Goal: Task Accomplishment & Management: Manage account settings

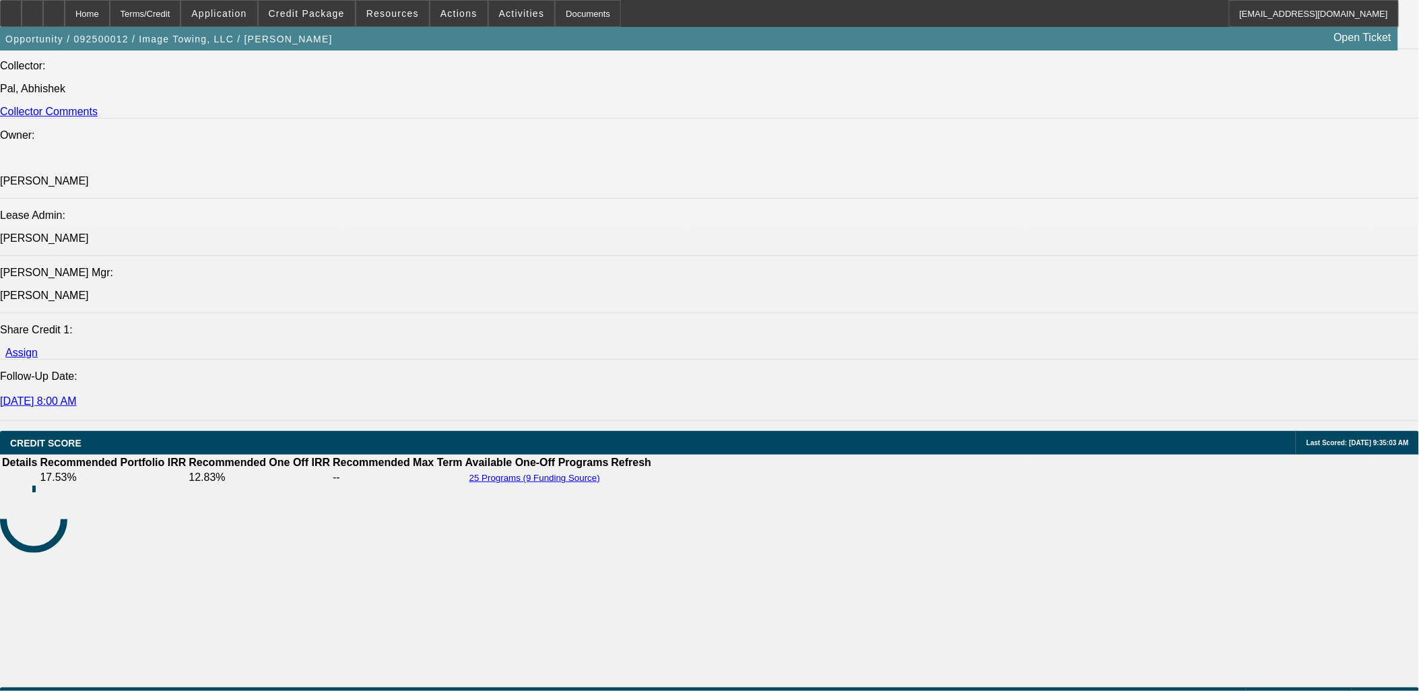
select select "0"
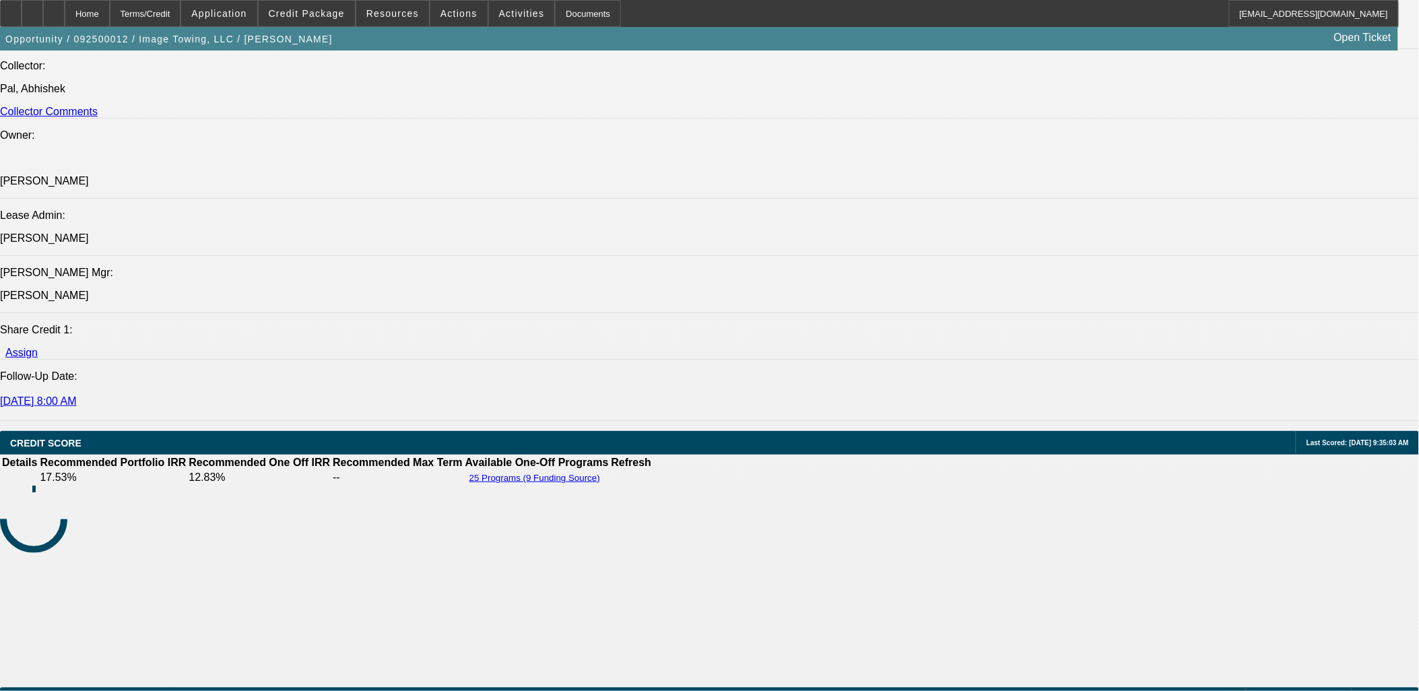
select select "0"
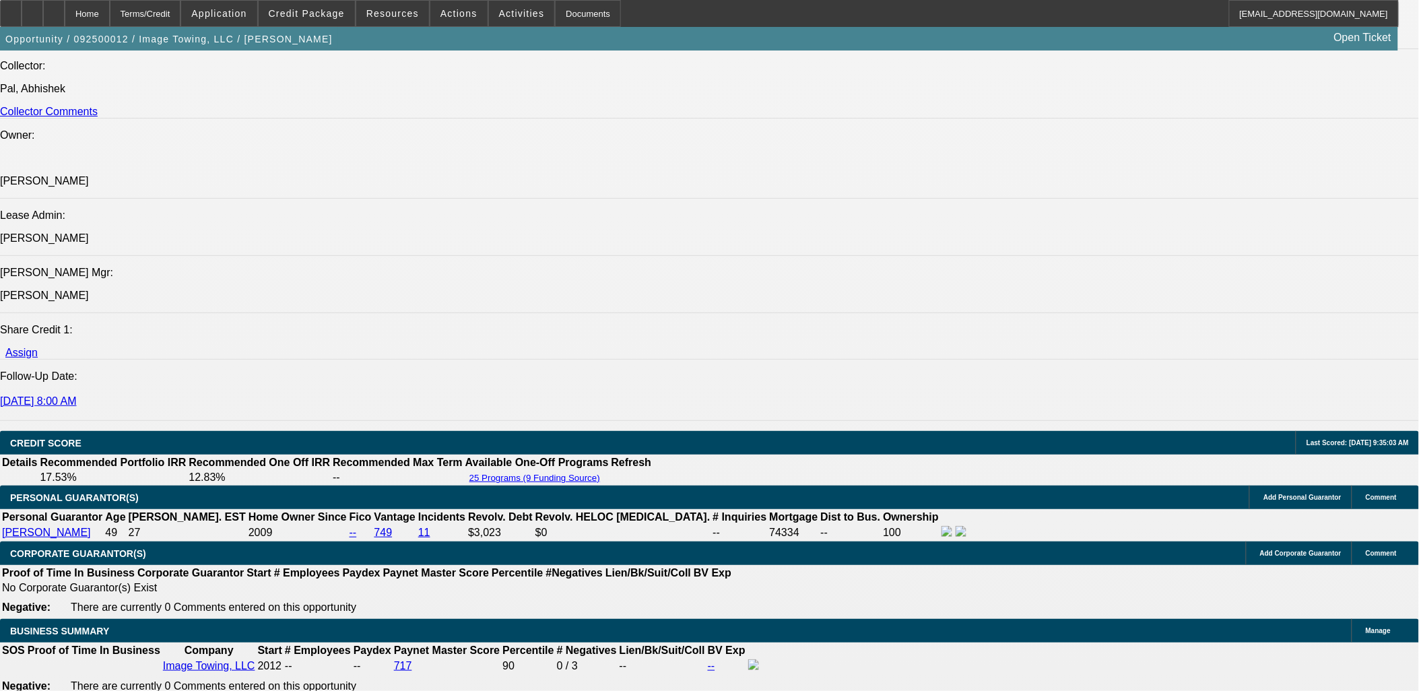
select select "1"
select select "6"
select select "1"
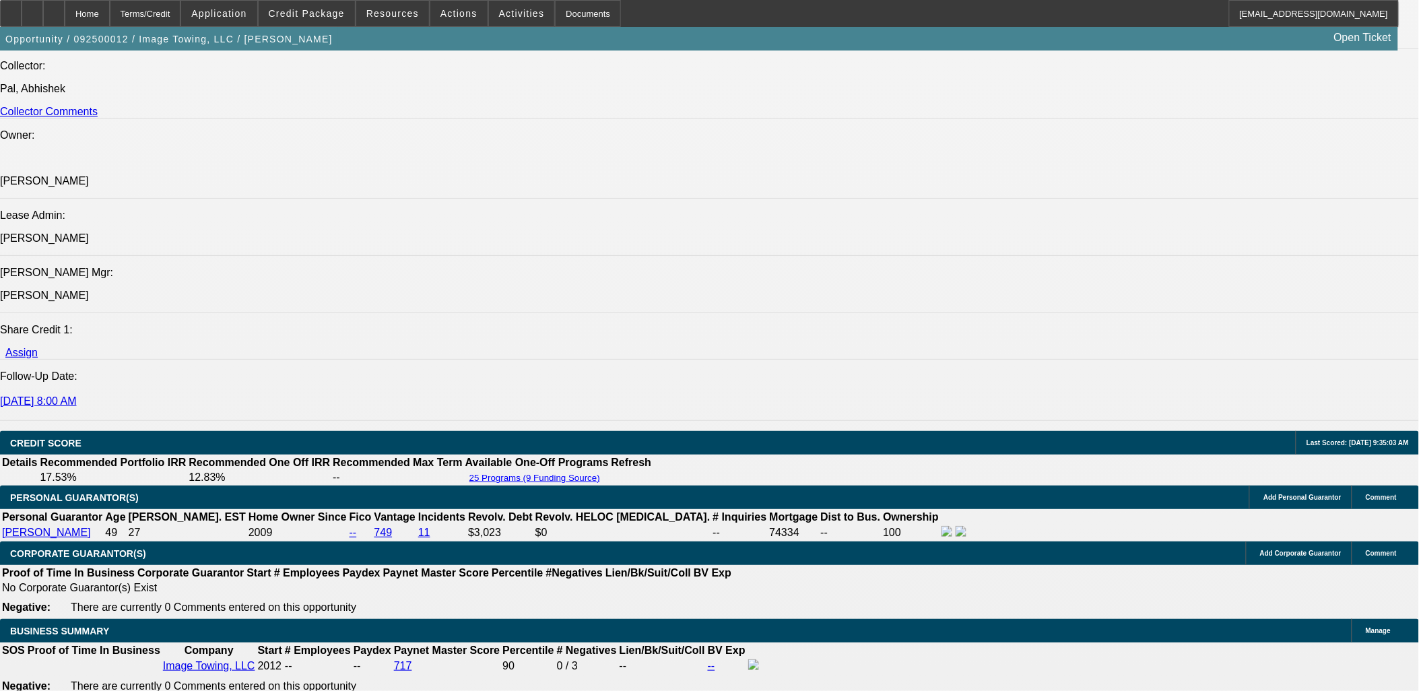
select select "6"
select select "1"
select select "6"
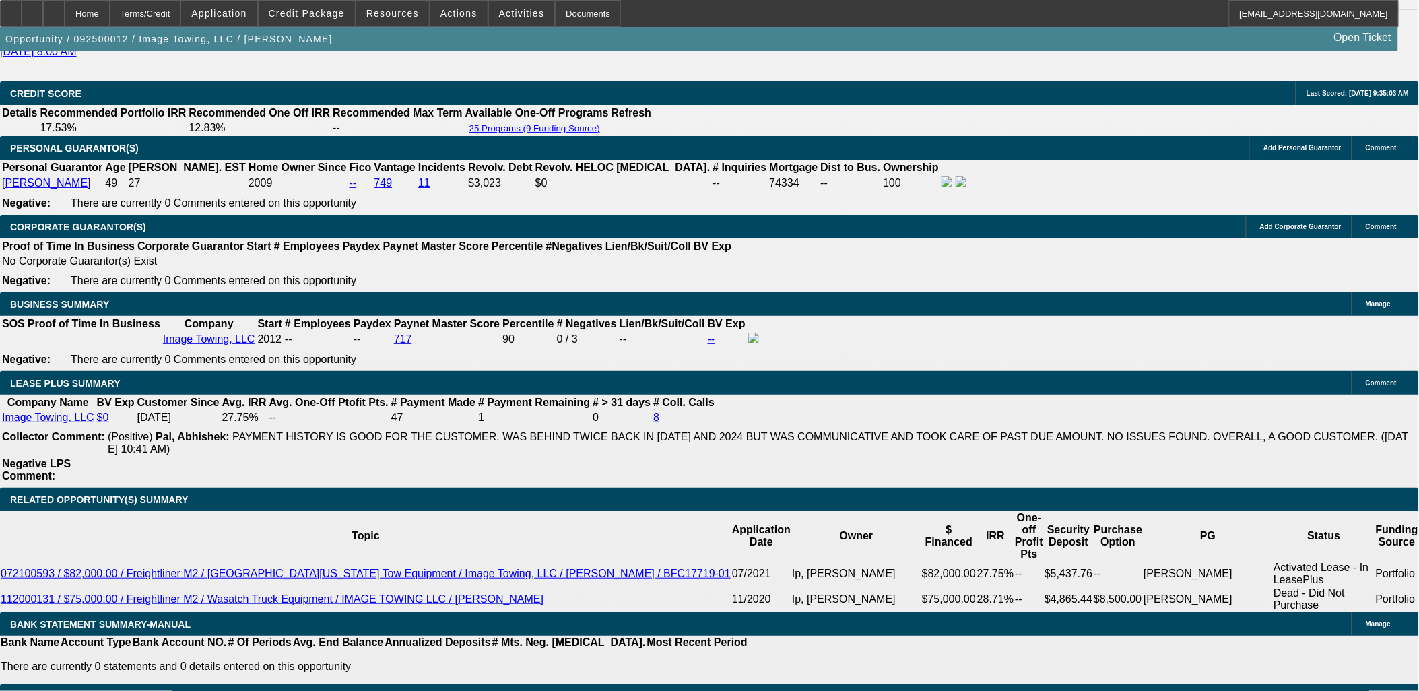
scroll to position [1990, 0]
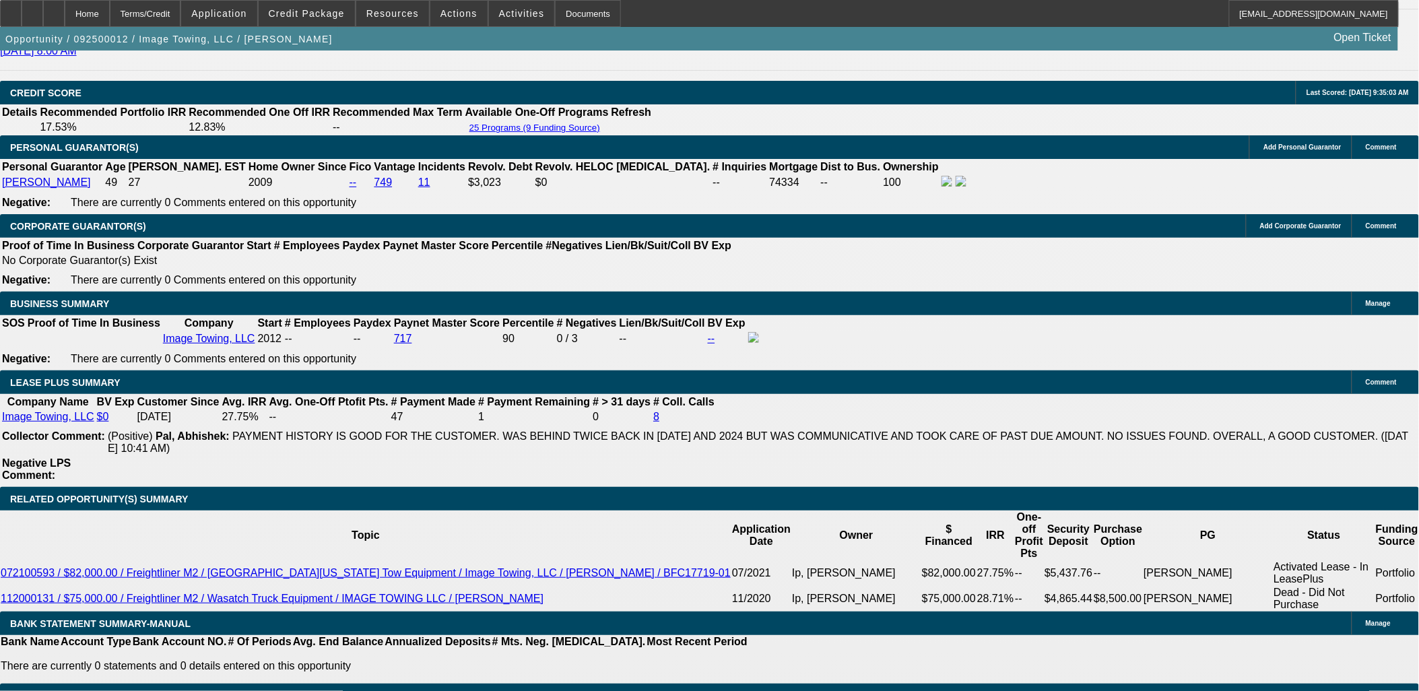
drag, startPoint x: 212, startPoint y: 297, endPoint x: 352, endPoint y: 304, distance: 139.6
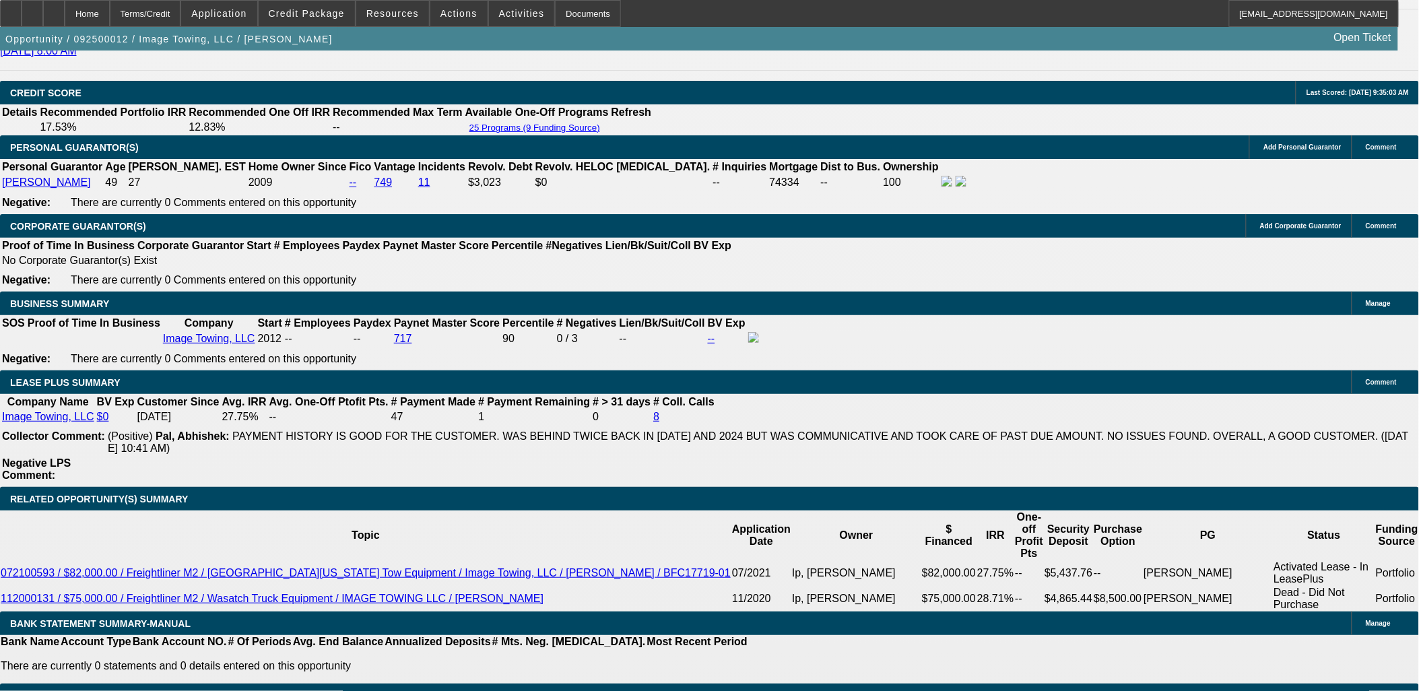
drag, startPoint x: 1148, startPoint y: 513, endPoint x: 958, endPoint y: 449, distance: 200.4
drag, startPoint x: 958, startPoint y: 449, endPoint x: 1156, endPoint y: 525, distance: 213.0
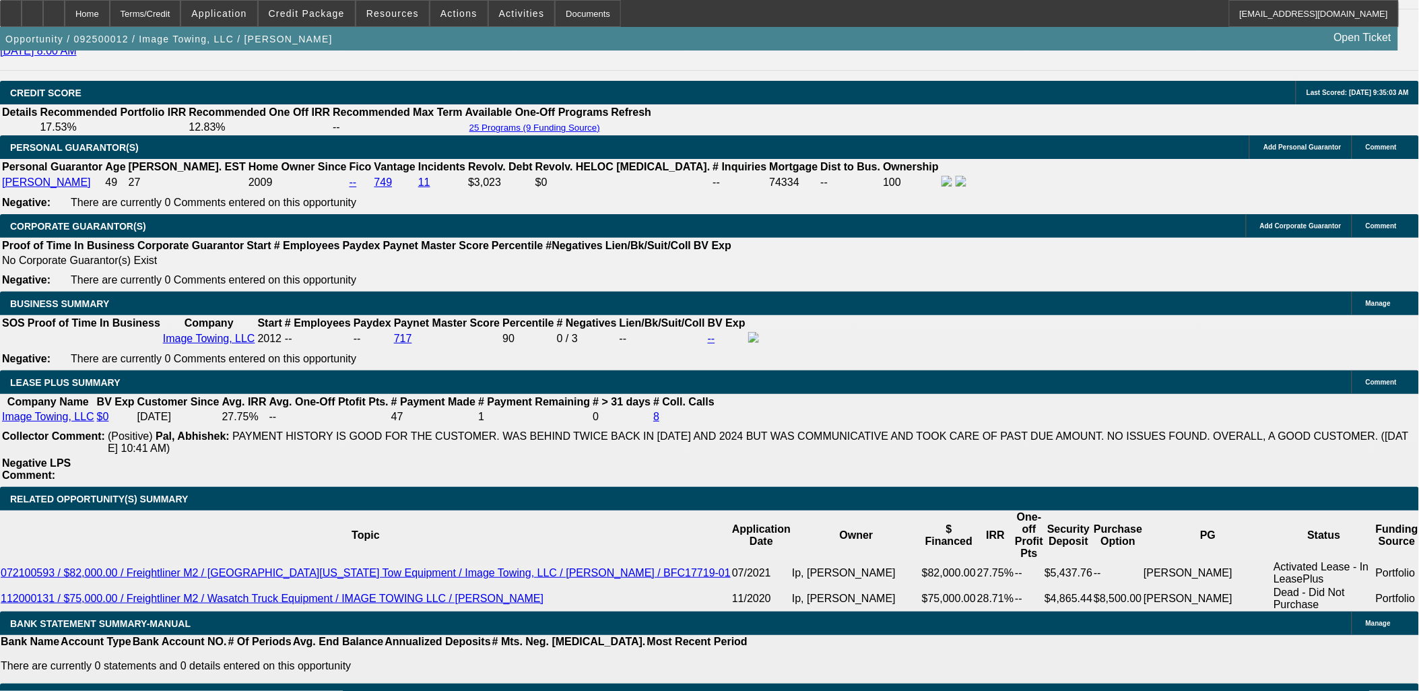
drag, startPoint x: 957, startPoint y: 446, endPoint x: 1165, endPoint y: 517, distance: 220.0
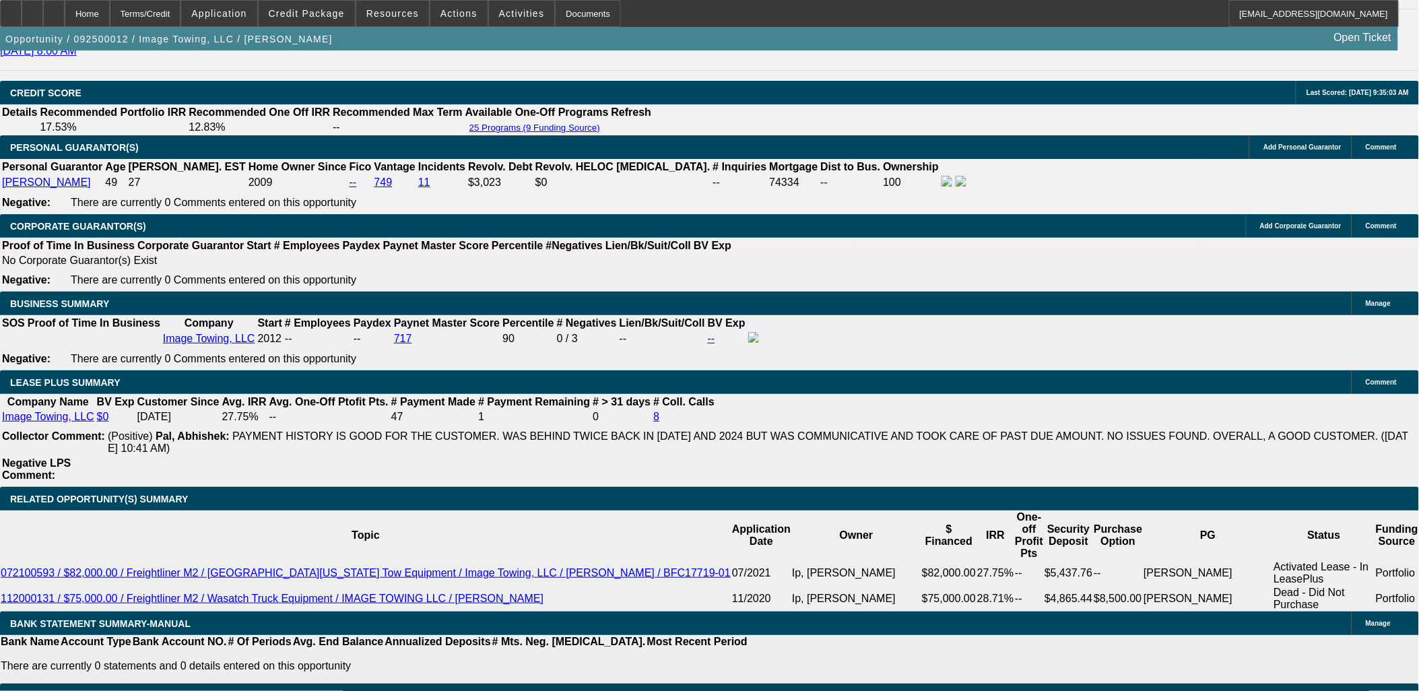
drag, startPoint x: 961, startPoint y: 448, endPoint x: 1167, endPoint y: 516, distance: 217.0
drag, startPoint x: 954, startPoint y: 442, endPoint x: 1152, endPoint y: 516, distance: 211.8
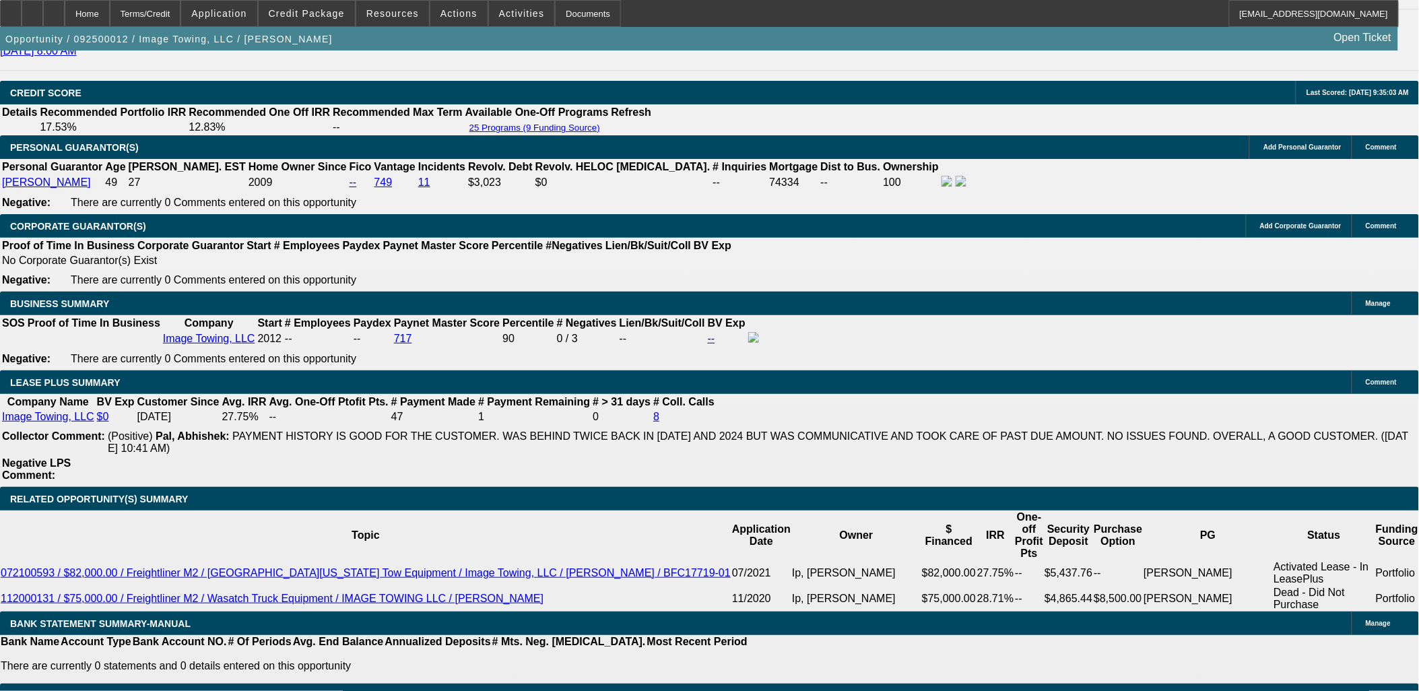
drag, startPoint x: 1181, startPoint y: 517, endPoint x: 958, endPoint y: 447, distance: 234.5
drag, startPoint x: 957, startPoint y: 447, endPoint x: 1221, endPoint y: 515, distance: 272.8
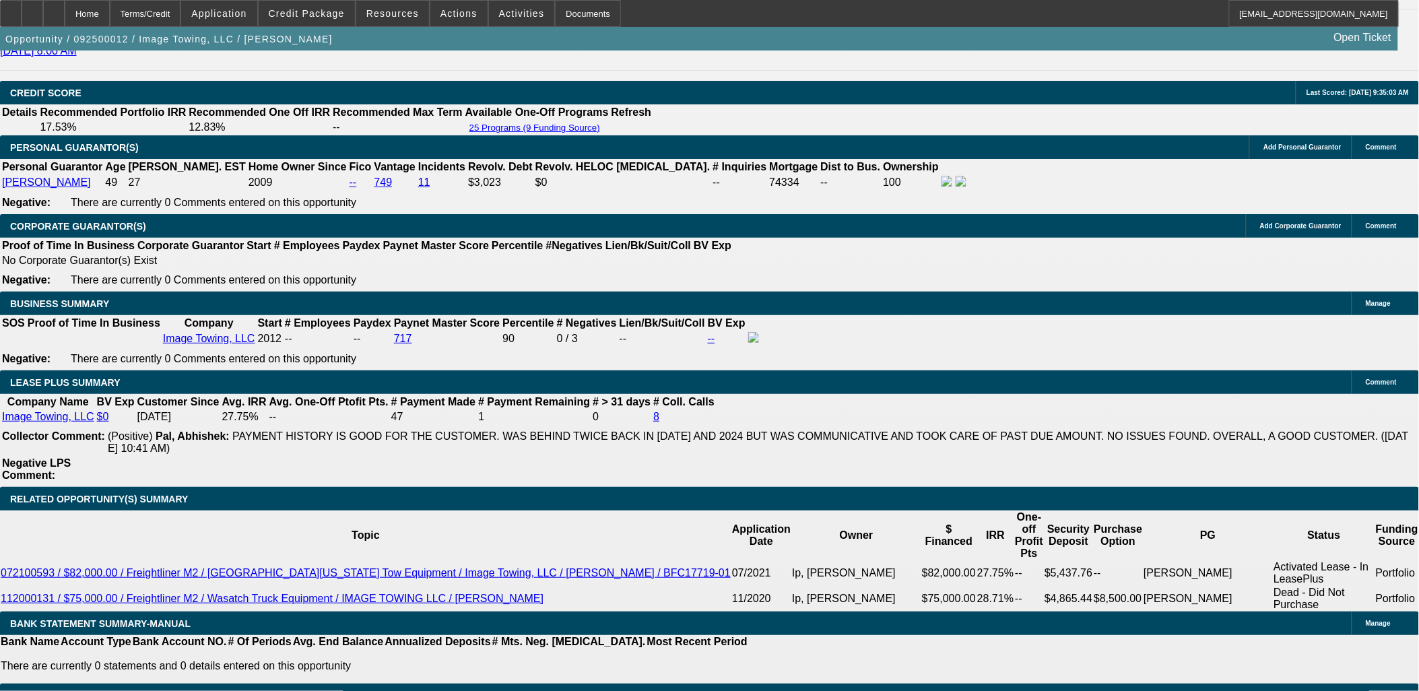
drag, startPoint x: 1220, startPoint y: 516, endPoint x: 959, endPoint y: 444, distance: 270.9
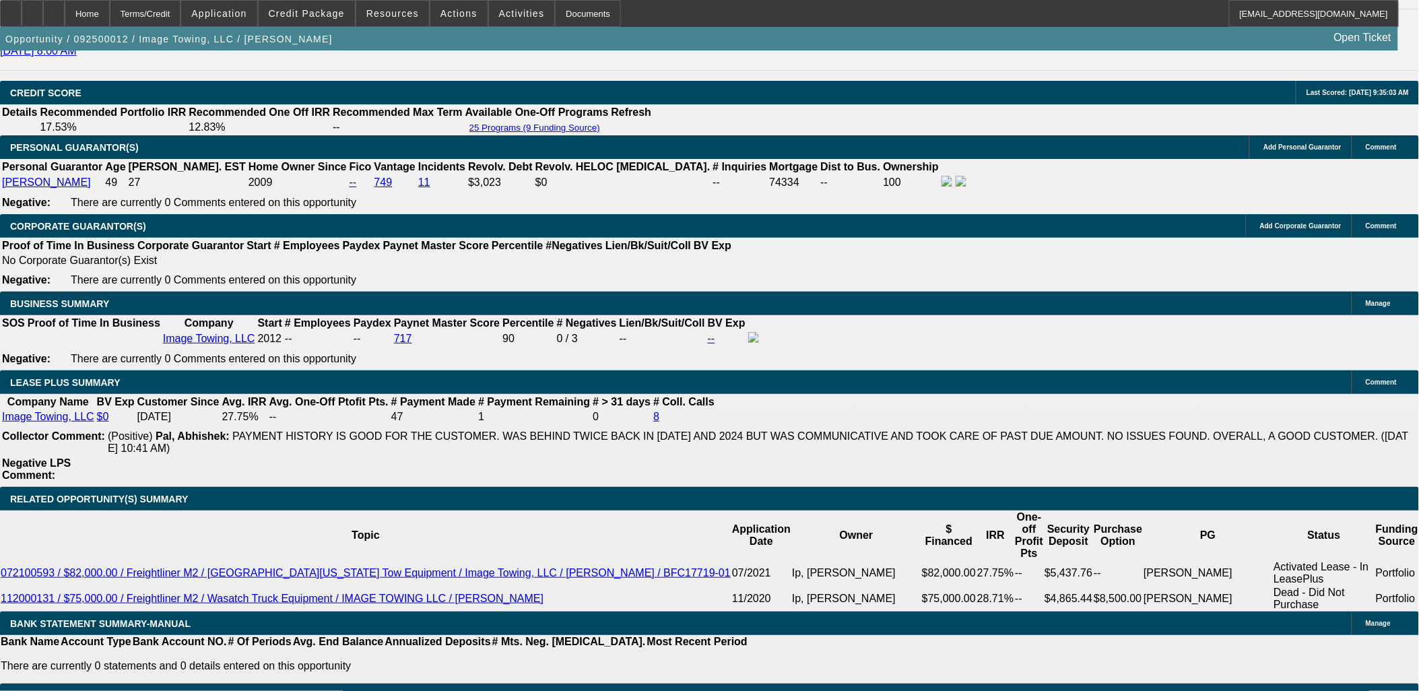
drag, startPoint x: 957, startPoint y: 398, endPoint x: 1156, endPoint y: 519, distance: 233.3
drag, startPoint x: 1069, startPoint y: 446, endPoint x: 1081, endPoint y: 451, distance: 13.3
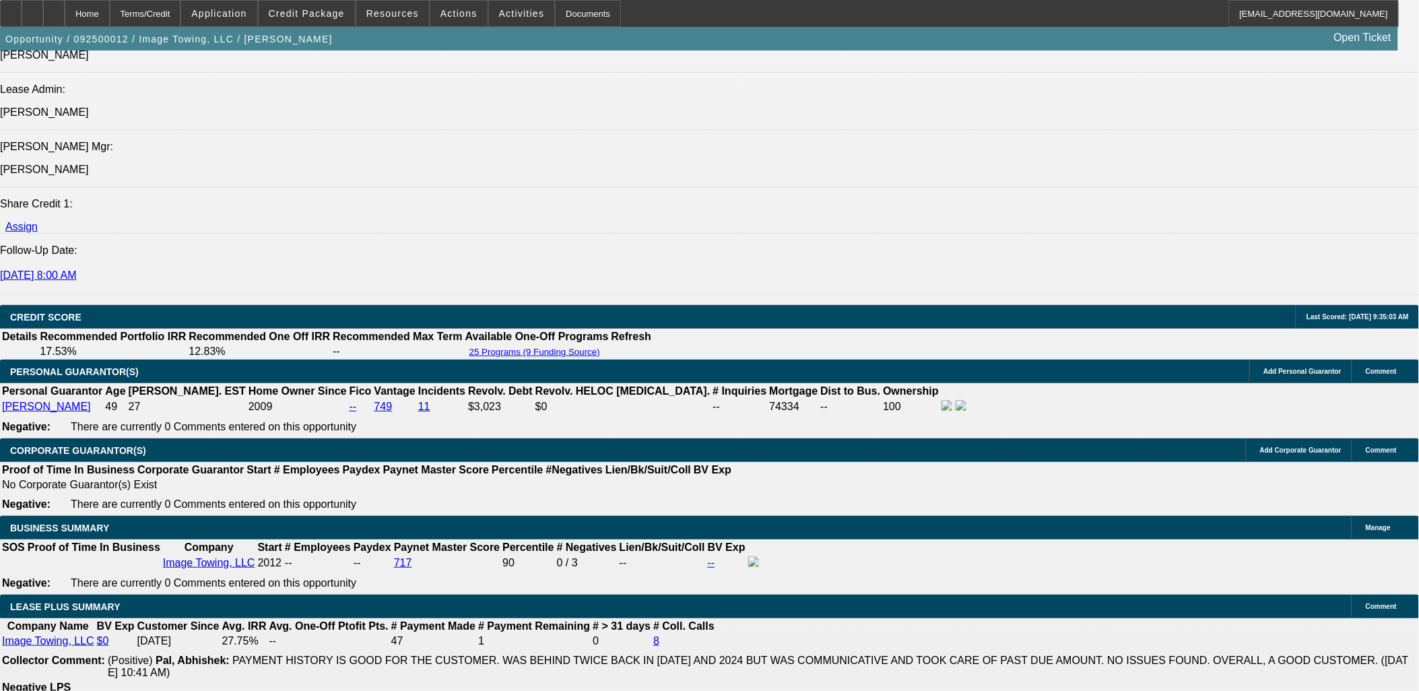
drag, startPoint x: 1175, startPoint y: 515, endPoint x: 16, endPoint y: 117, distance: 1225.0
drag, startPoint x: 16, startPoint y: 117, endPoint x: 541, endPoint y: 360, distance: 578.5
click at [541, 360] on div "APPLICATION INFORMATION Manage Topic: 092500012 / $72,752.00 / FREIGHTLINER M2 …" at bounding box center [709, 702] width 1419 height 4835
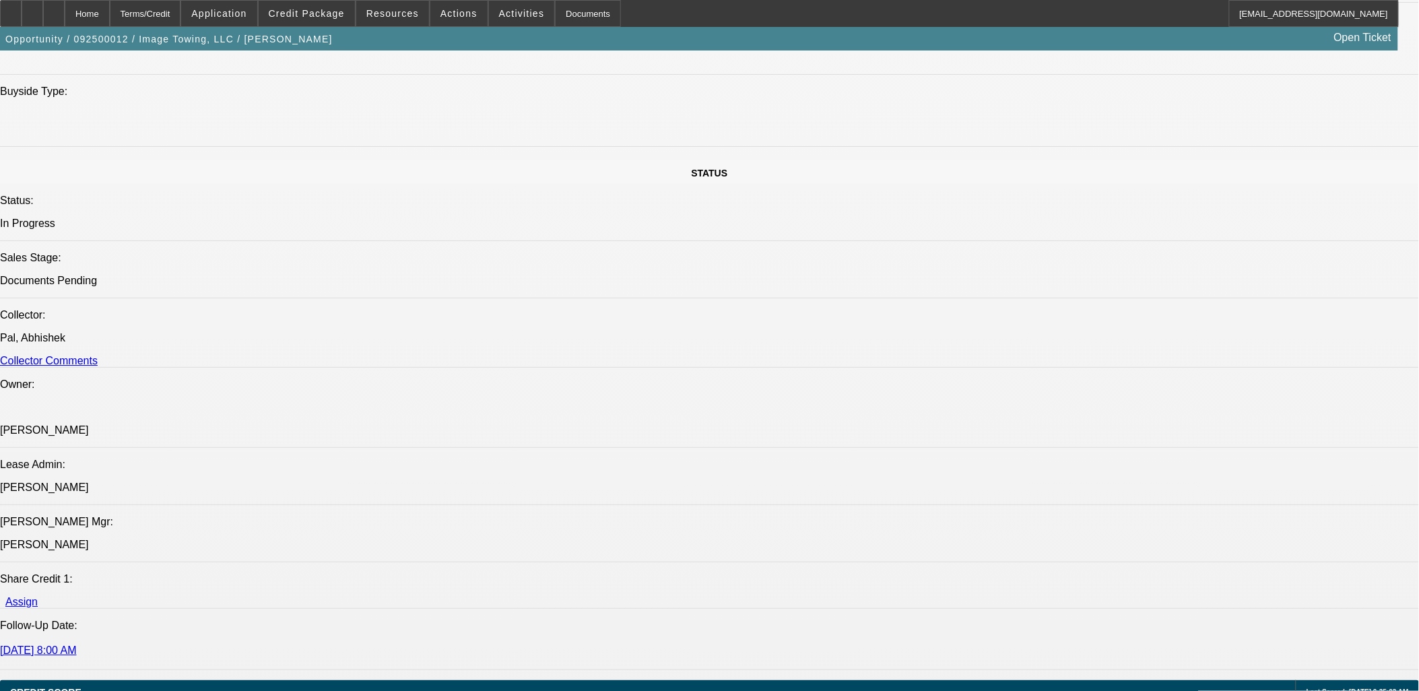
scroll to position [1242, 0]
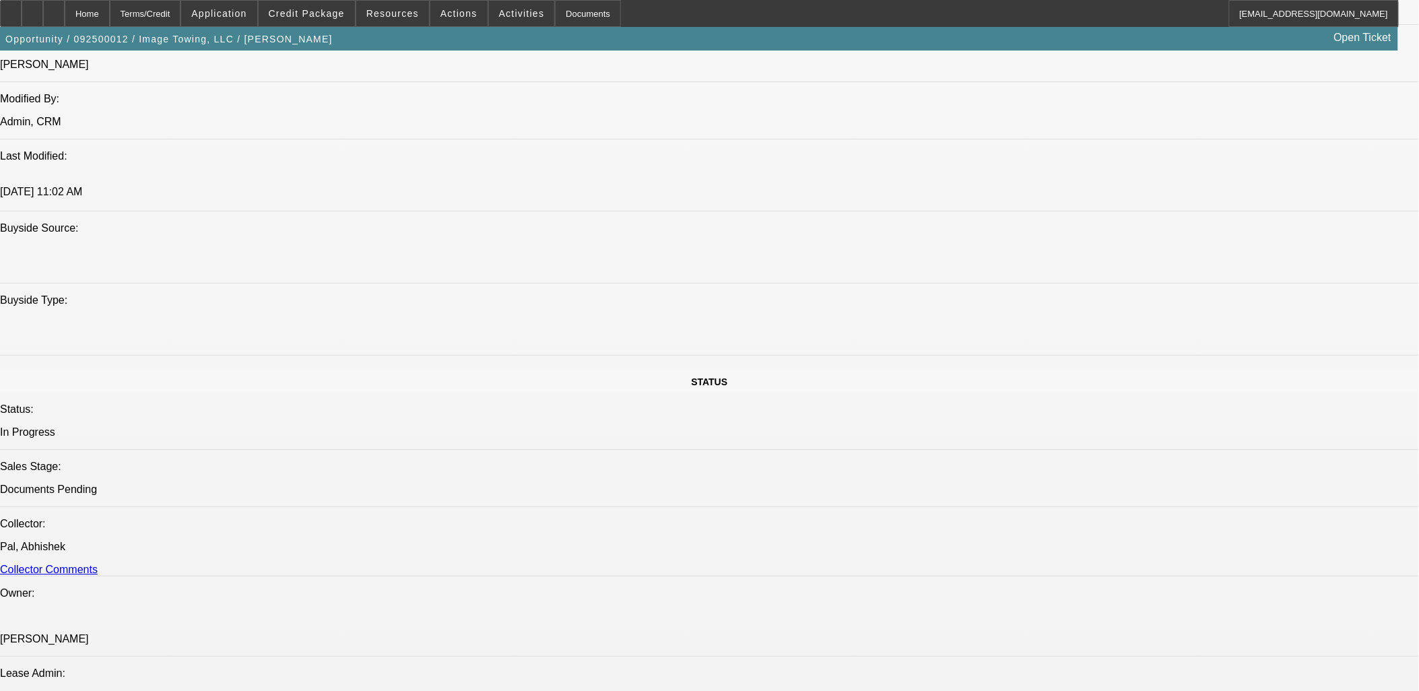
scroll to position [1092, 0]
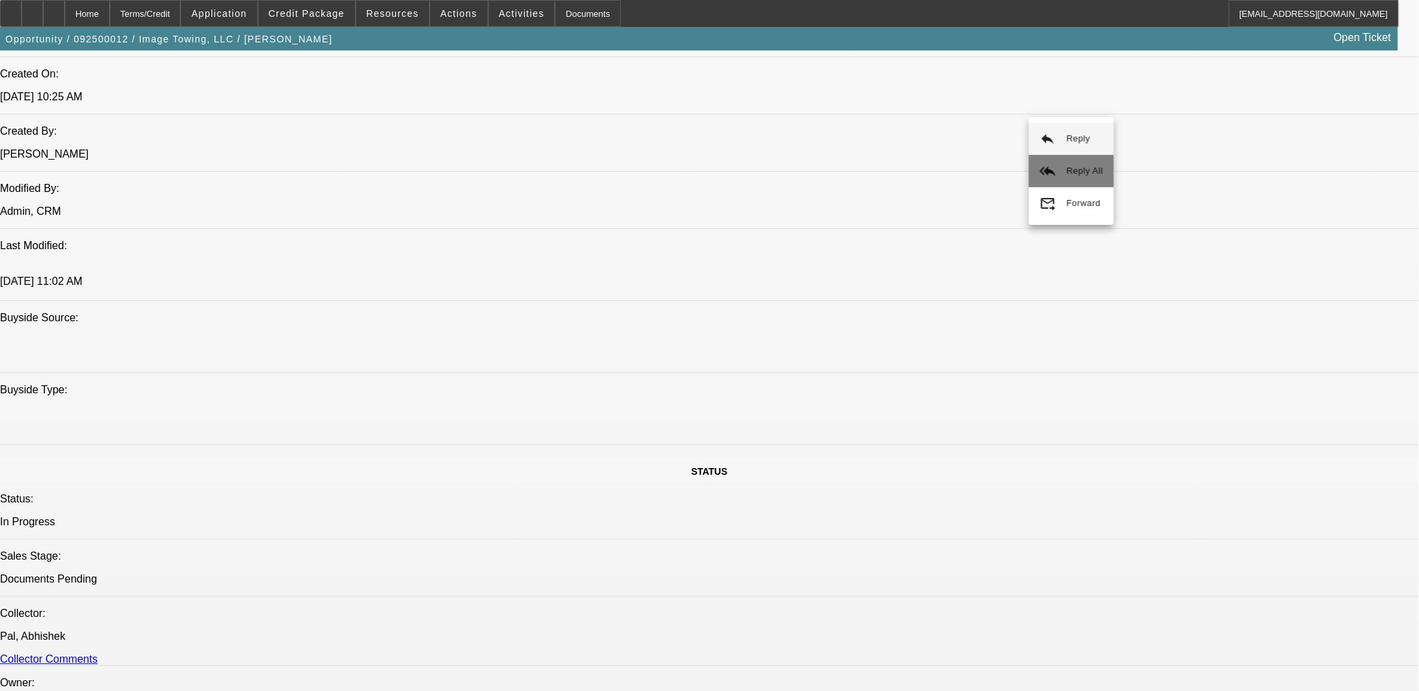
click at [1062, 172] on button "reply_all Reply All" at bounding box center [1071, 171] width 85 height 32
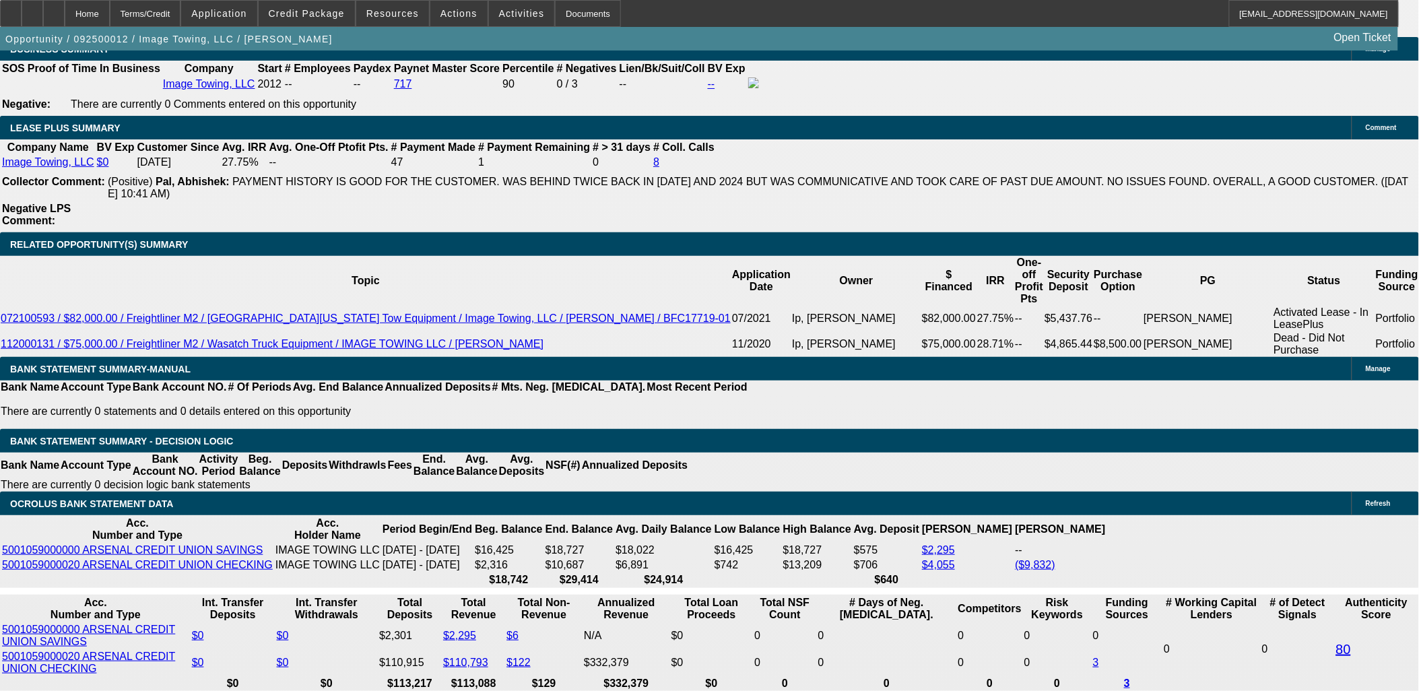
scroll to position [2170, 0]
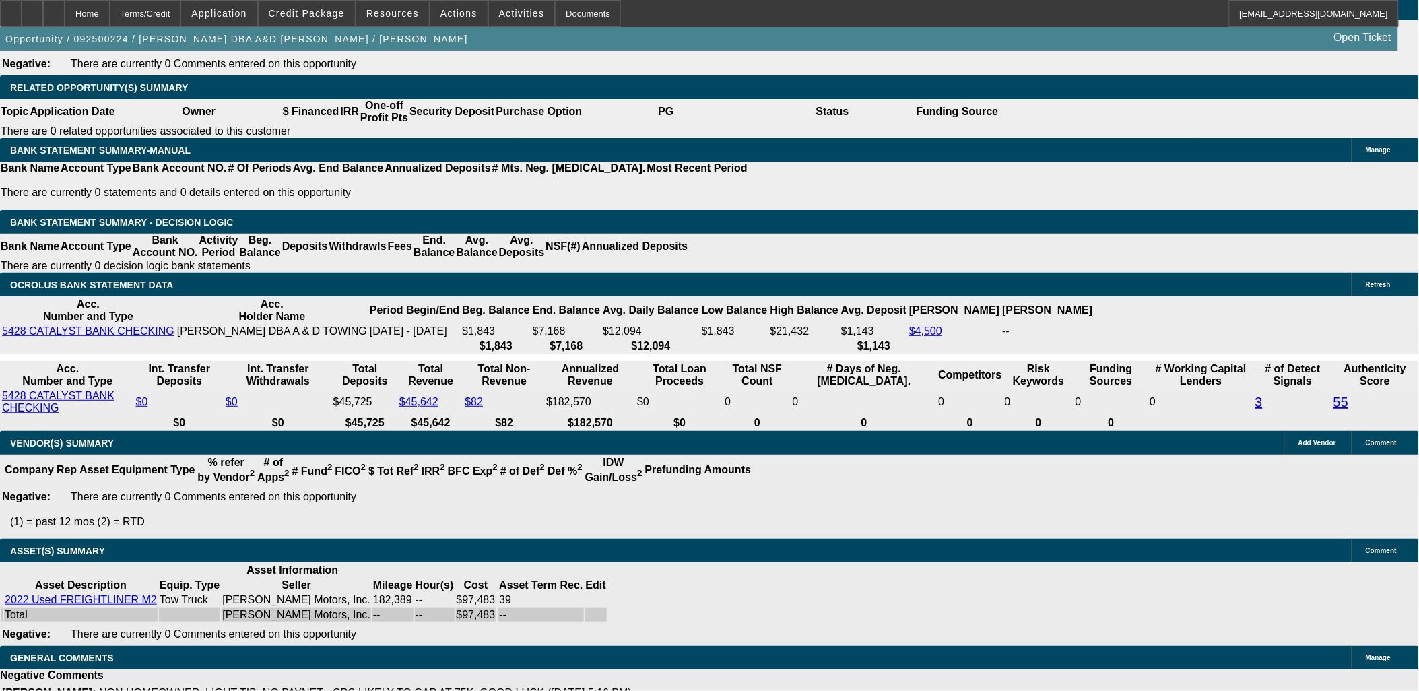
select select "0"
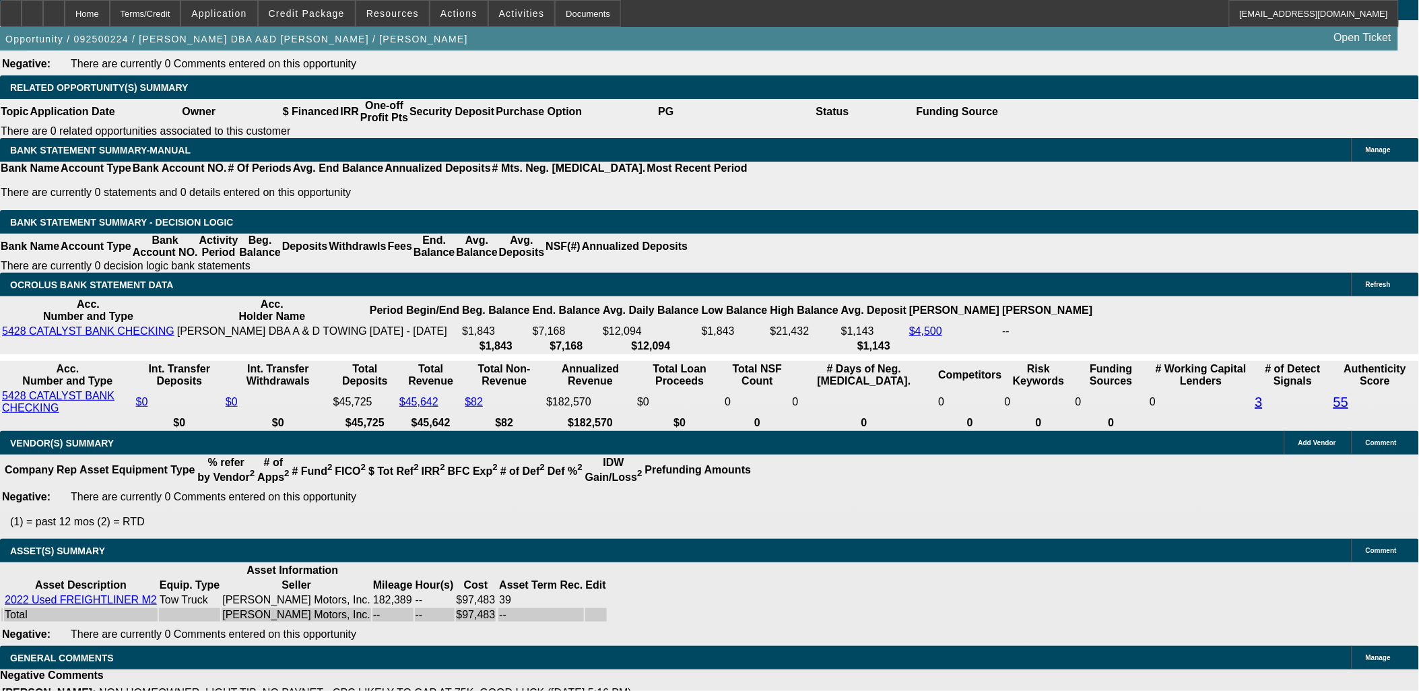
select select "0"
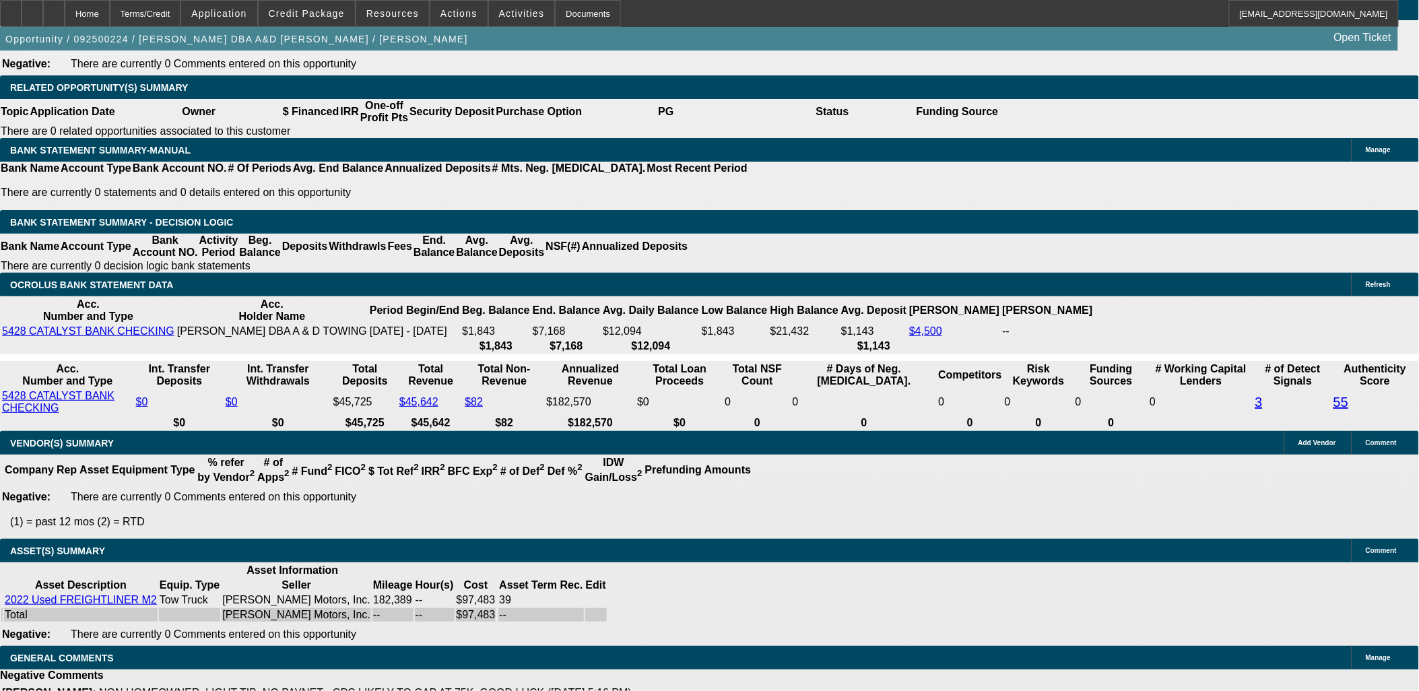
select select "2"
select select "0"
select select "1"
select select "6"
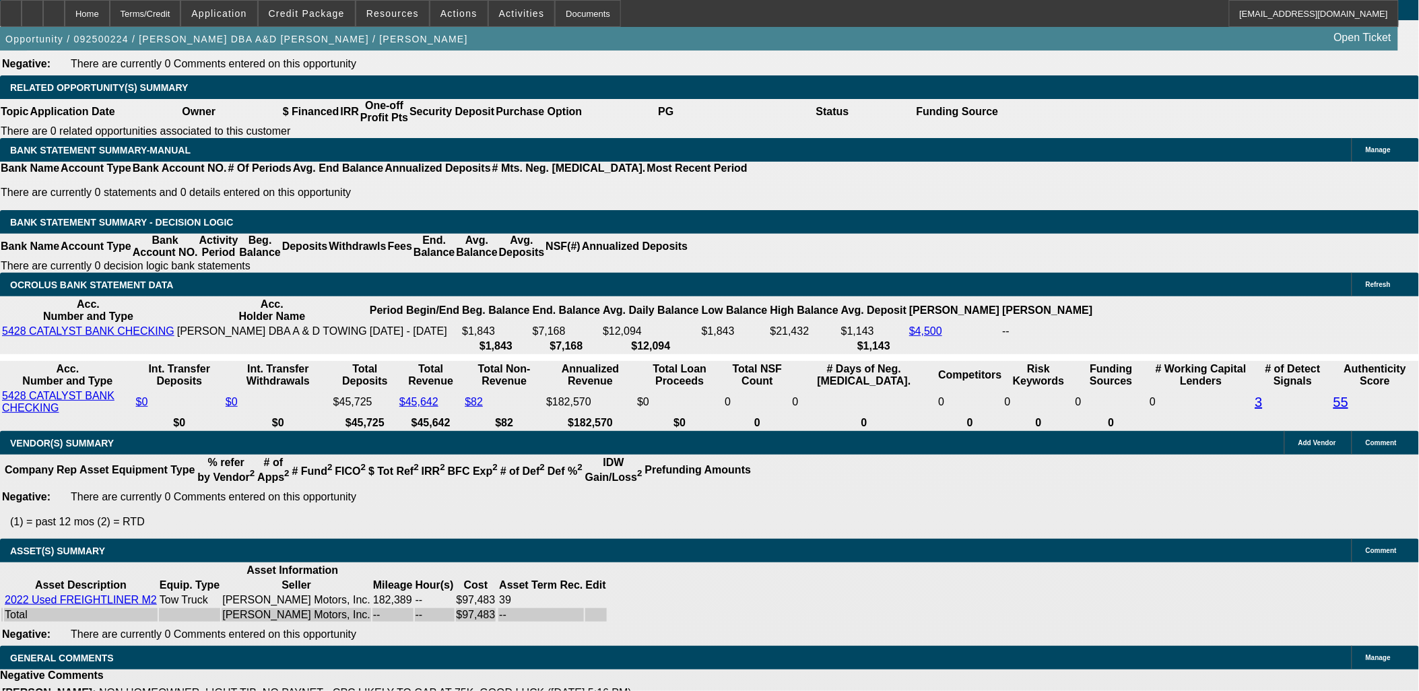
select select "1"
select select "6"
select select "1"
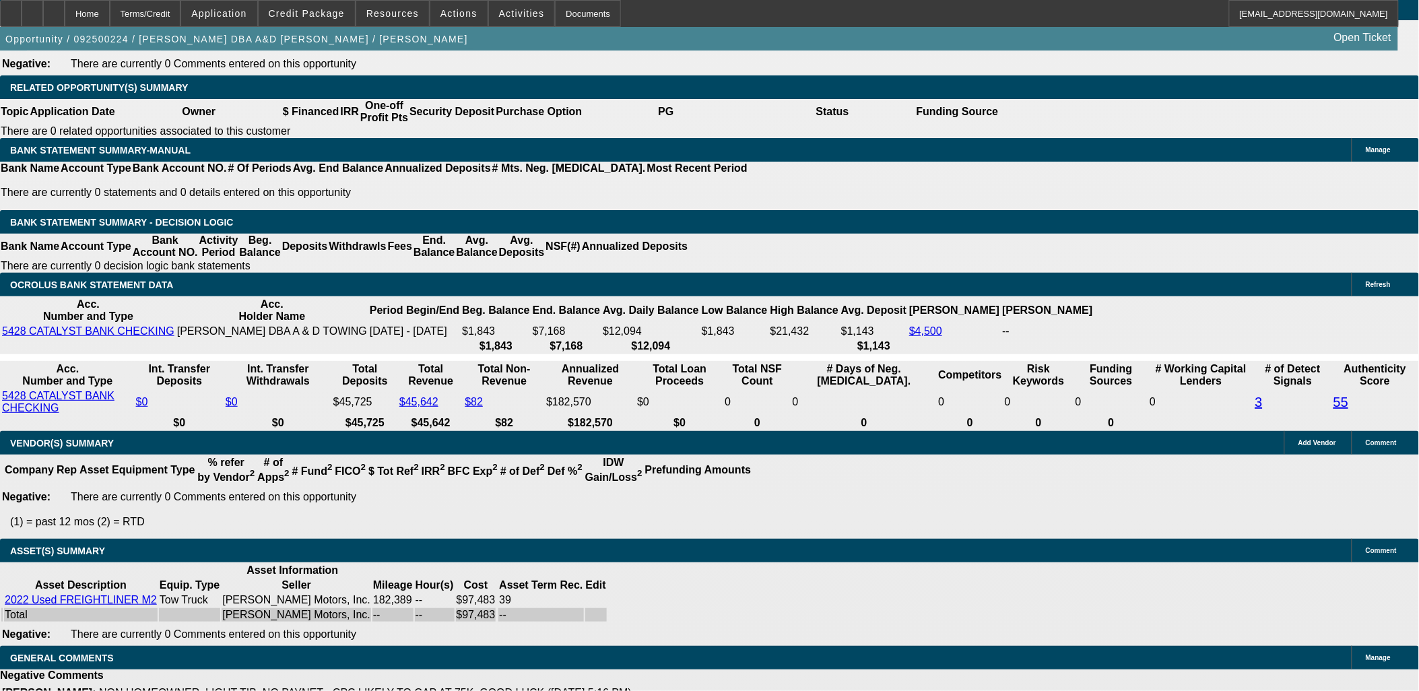
select select "6"
select select "1"
select select "2"
select select "6"
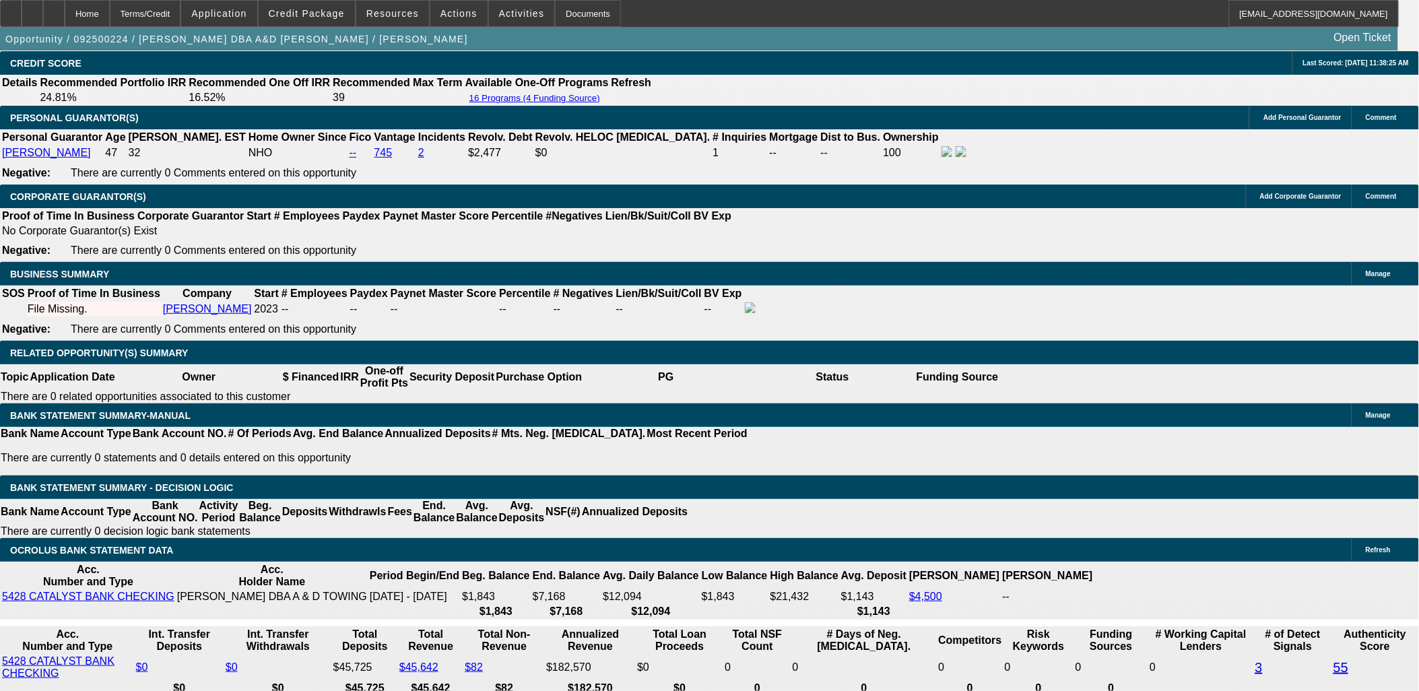
scroll to position [1969, 0]
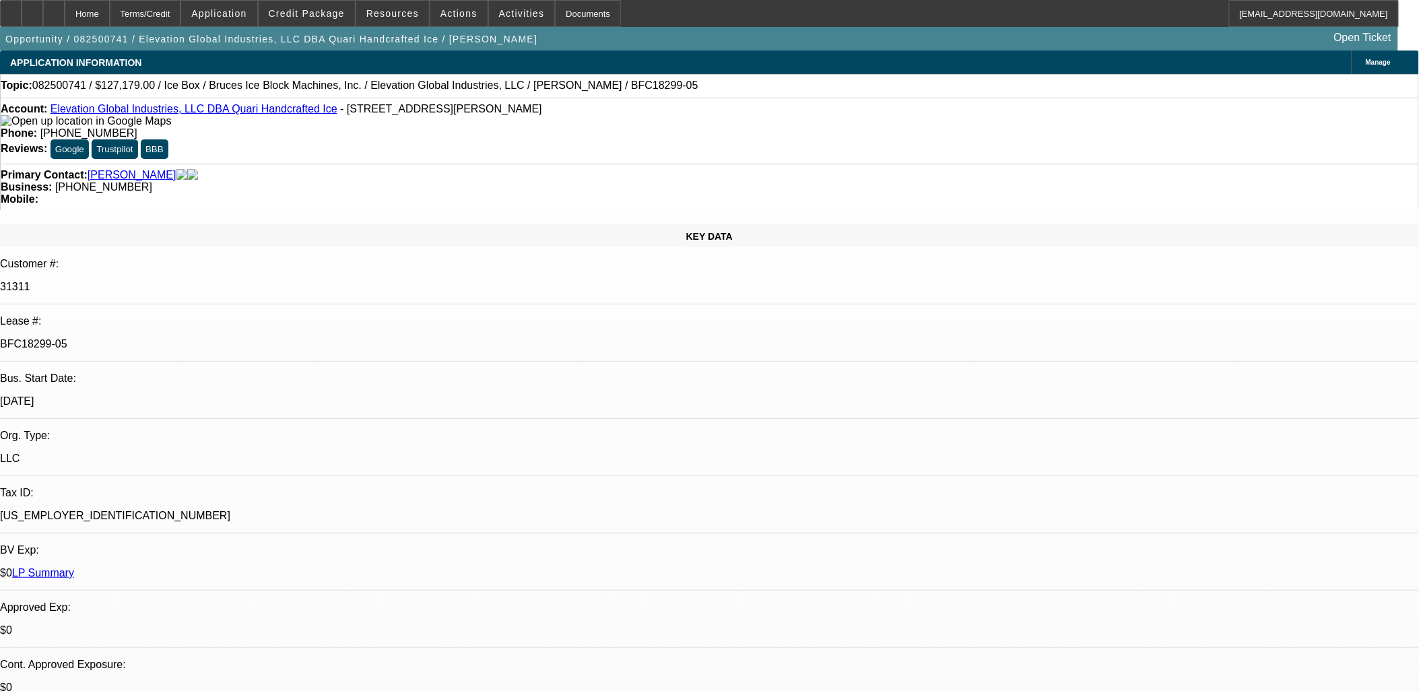
select select "0"
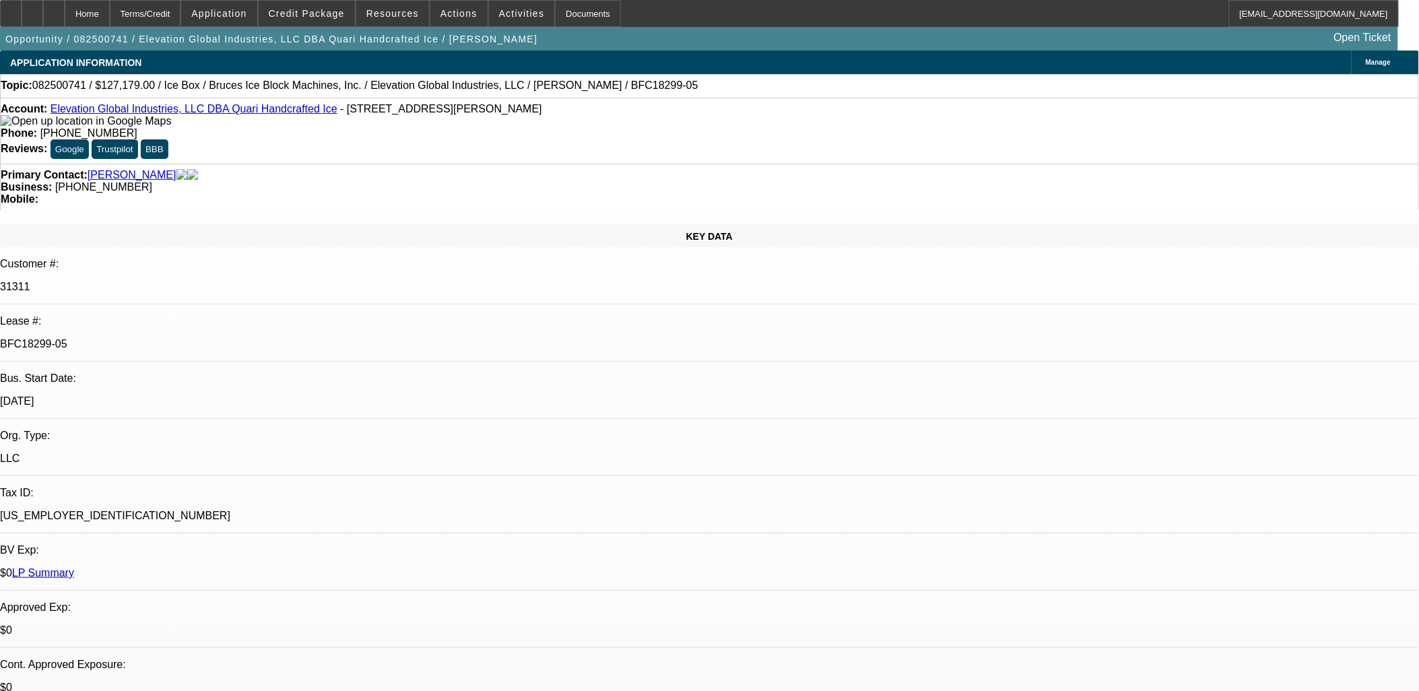
select select "0"
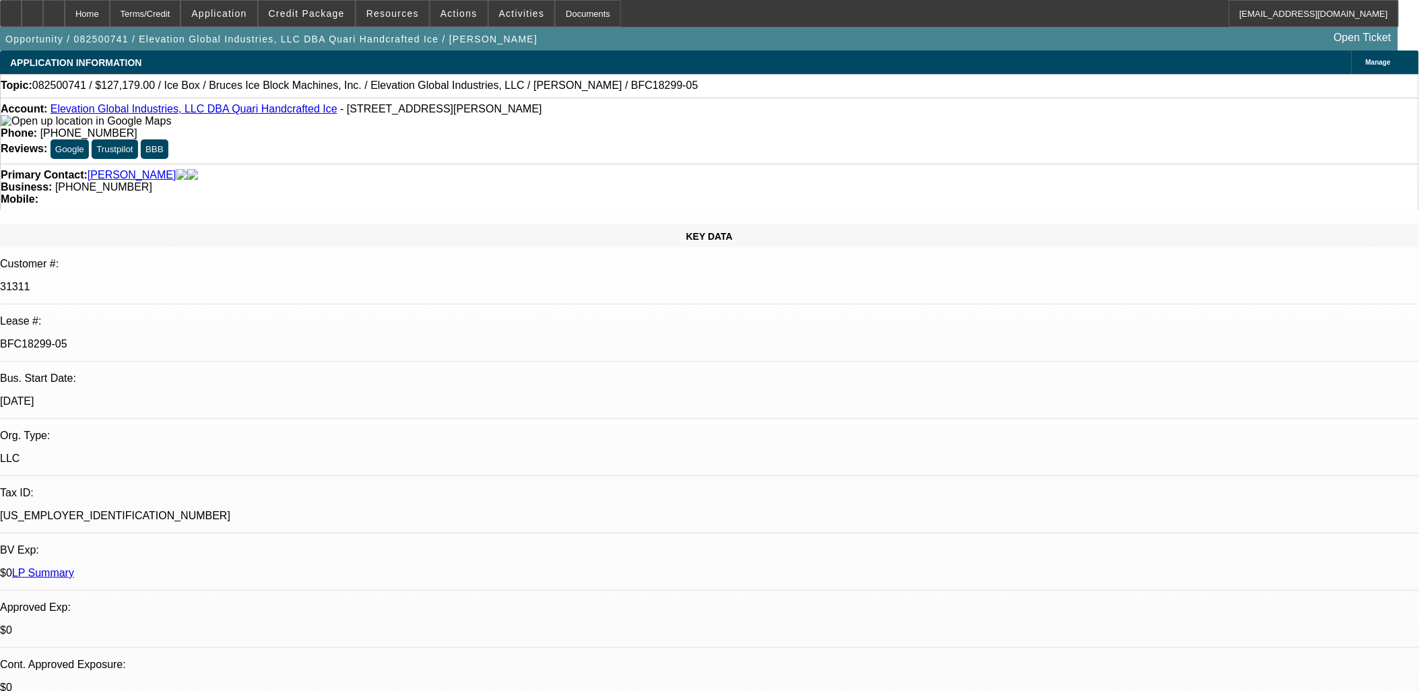
select select "0"
select select "1"
select select "6"
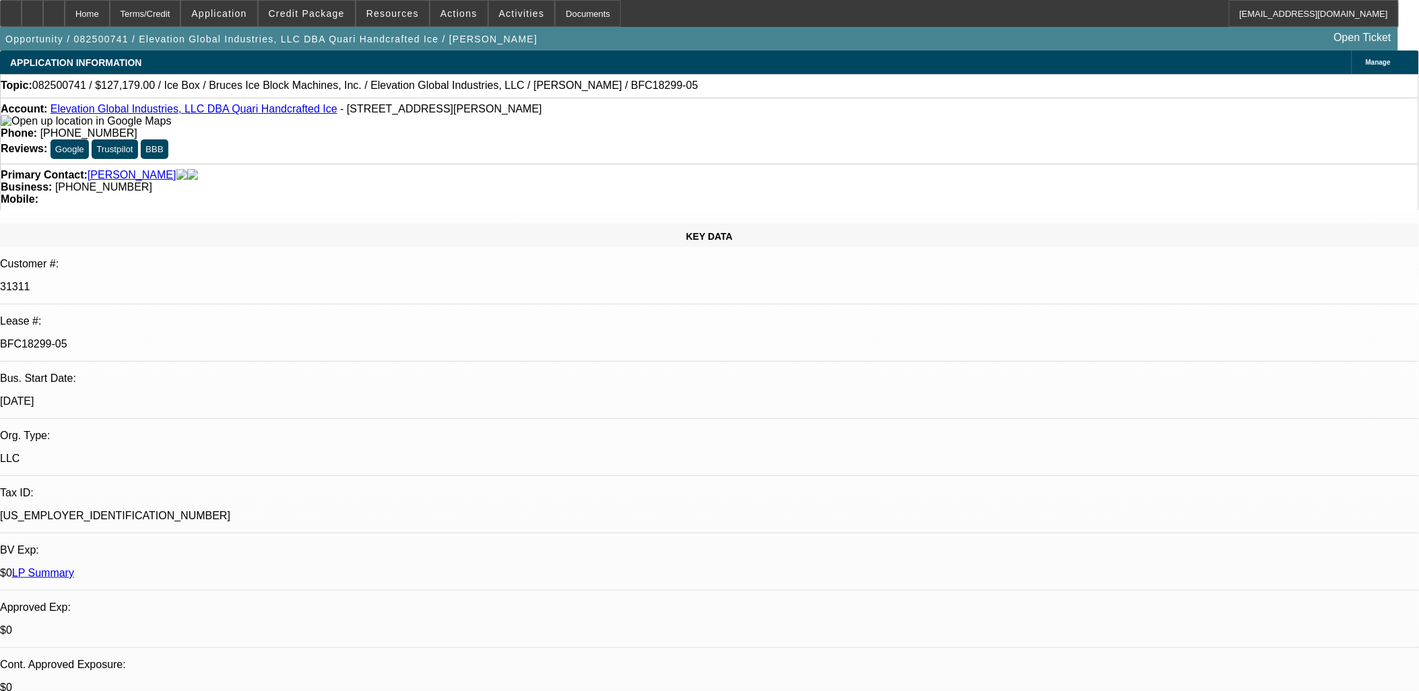
select select "1"
select select "6"
select select "1"
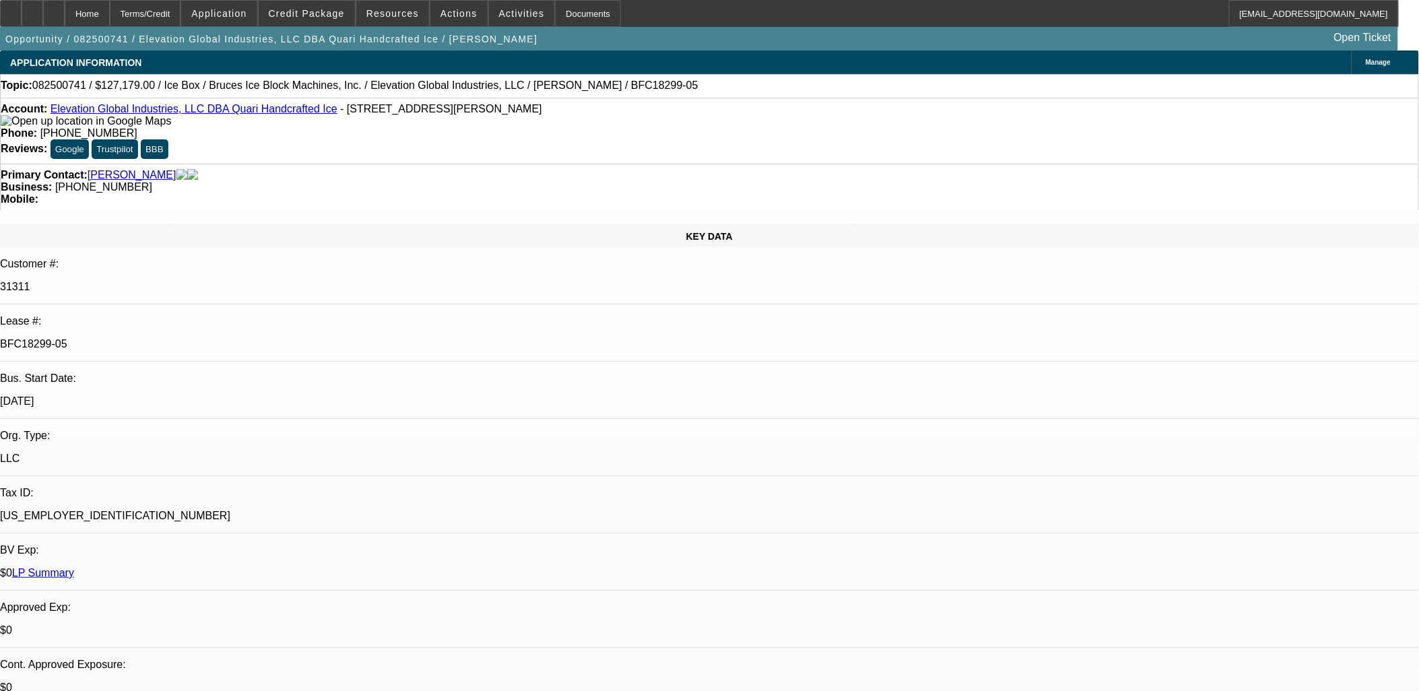
select select "6"
select select "1"
select select "6"
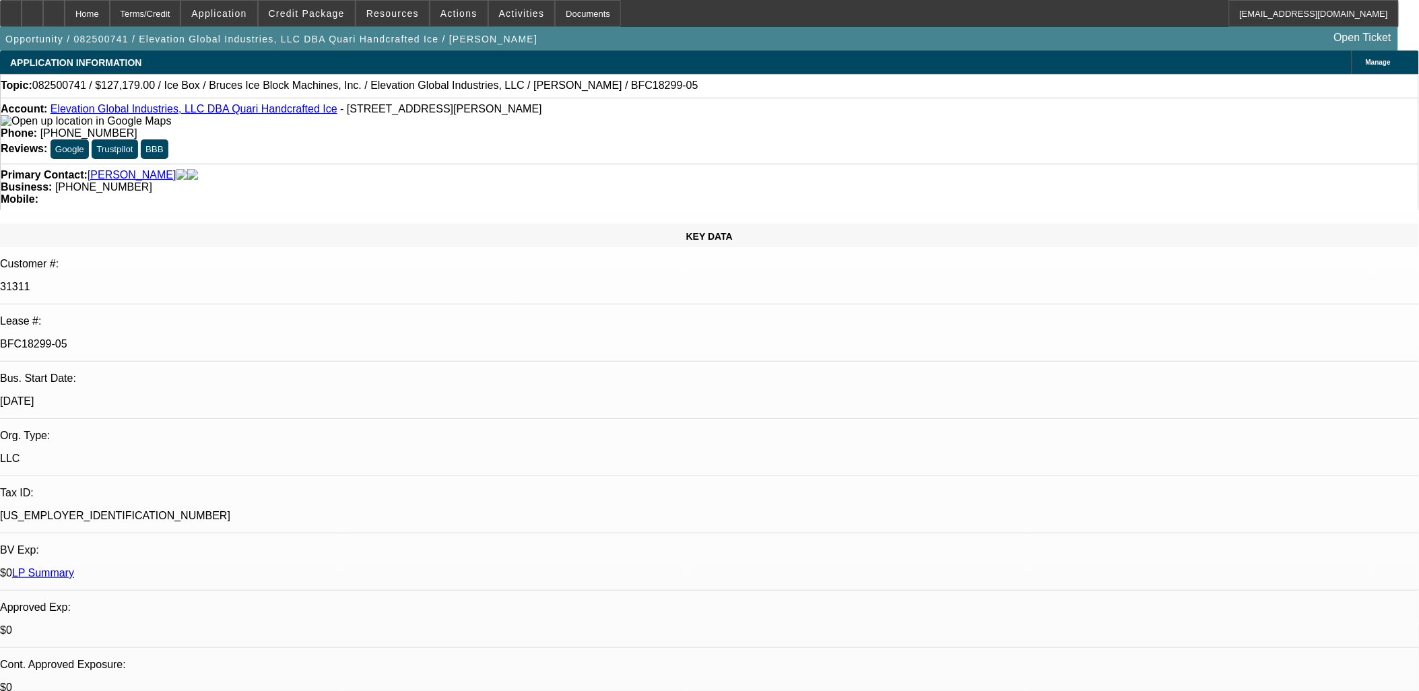
drag, startPoint x: 972, startPoint y: 521, endPoint x: 1325, endPoint y: 517, distance: 352.9
drag, startPoint x: 1334, startPoint y: 514, endPoint x: 956, endPoint y: 519, distance: 377.8
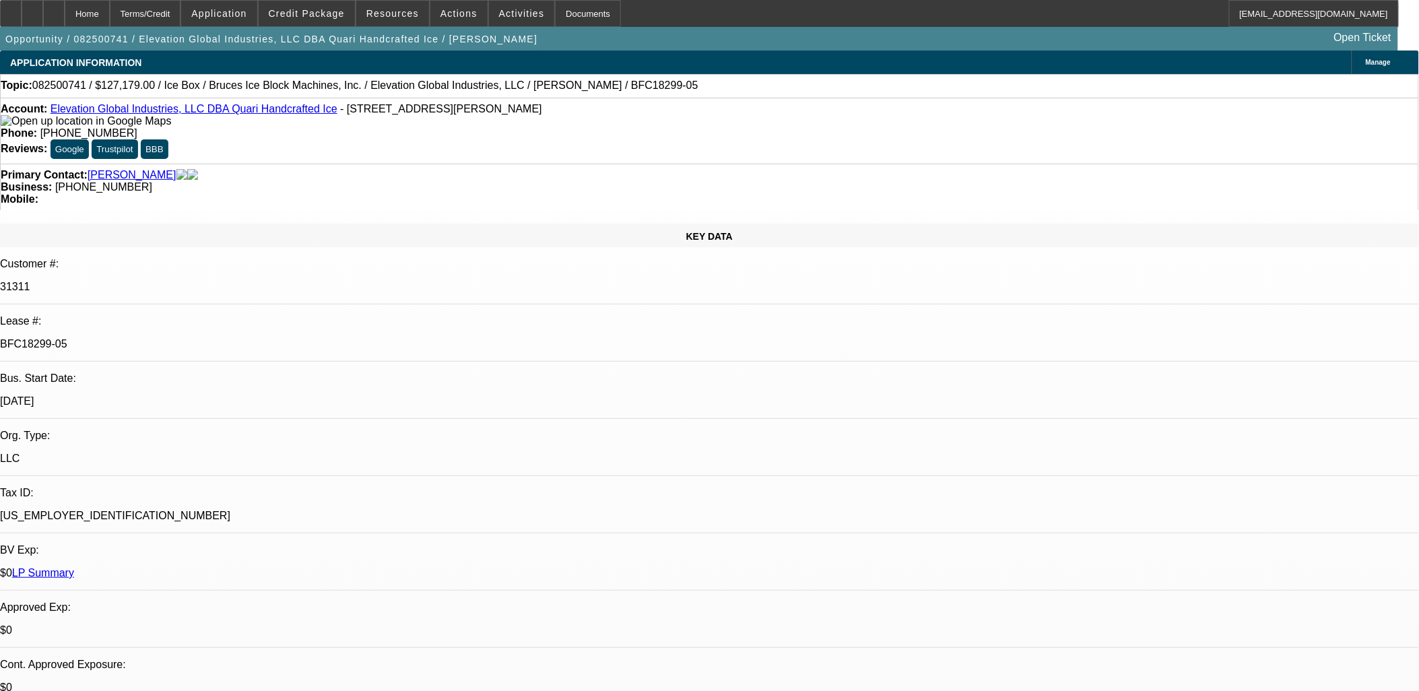
drag, startPoint x: 959, startPoint y: 519, endPoint x: 1362, endPoint y: 522, distance: 402.7
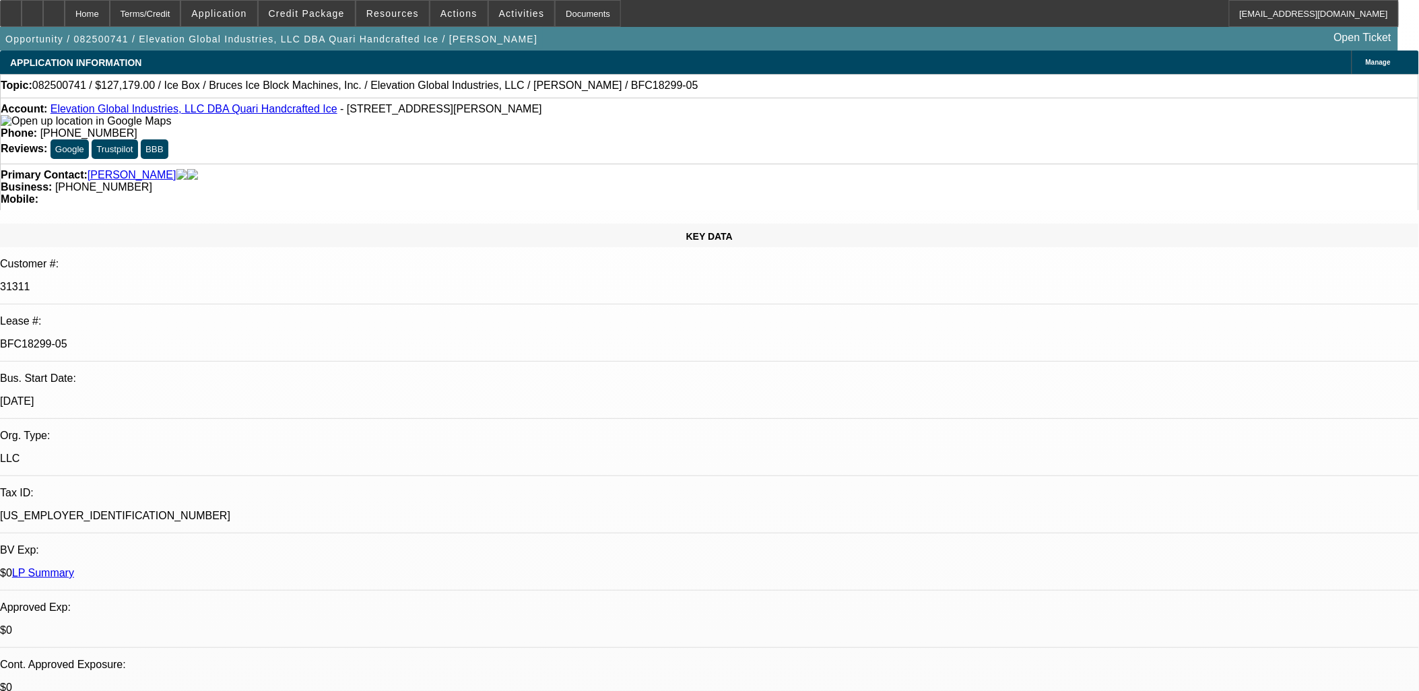
drag, startPoint x: 1115, startPoint y: 523, endPoint x: 959, endPoint y: 516, distance: 156.4
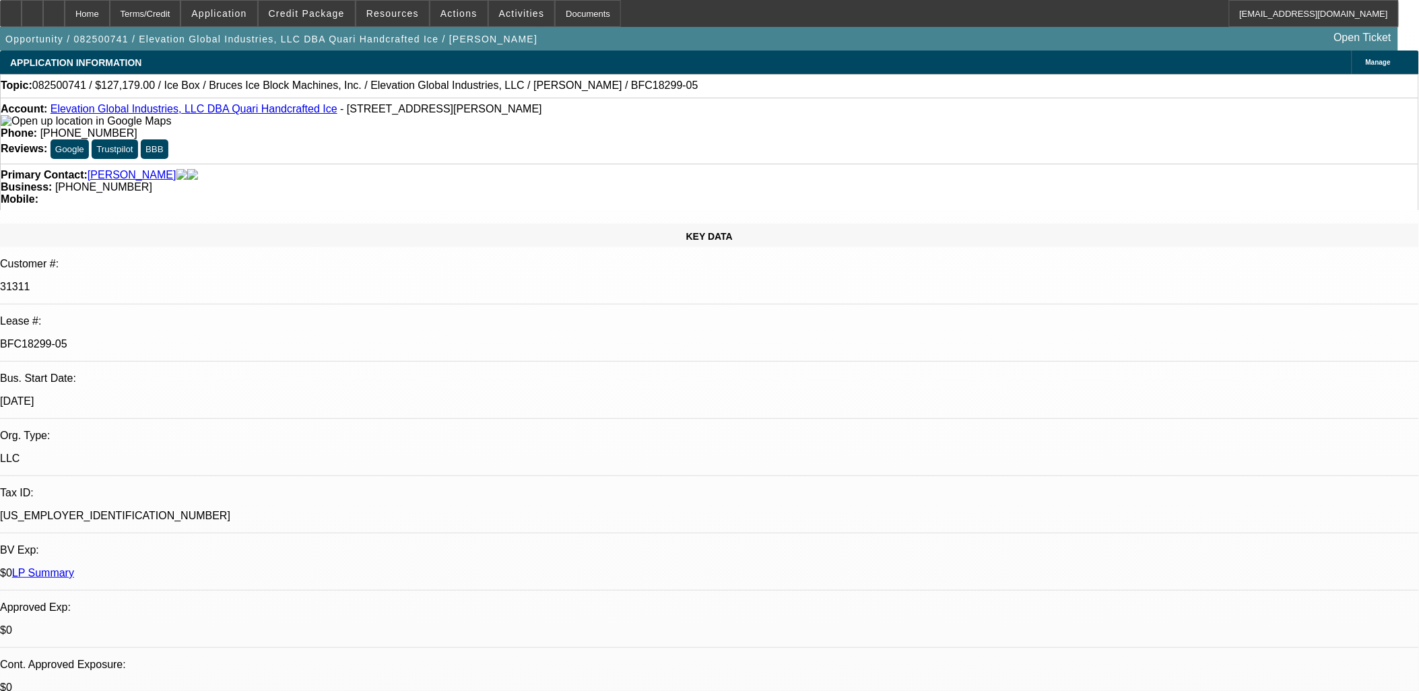
drag, startPoint x: 959, startPoint y: 516, endPoint x: 1341, endPoint y: 520, distance: 381.9
click at [160, 105] on div "Account: Elevation Global Industries, LLC DBA Quari Handcrafted Ice - 2010 W Fu…" at bounding box center [710, 115] width 1418 height 24
click at [160, 110] on link "Elevation Global Industries, LLC DBA Quari Handcrafted Ice" at bounding box center [194, 108] width 287 height 11
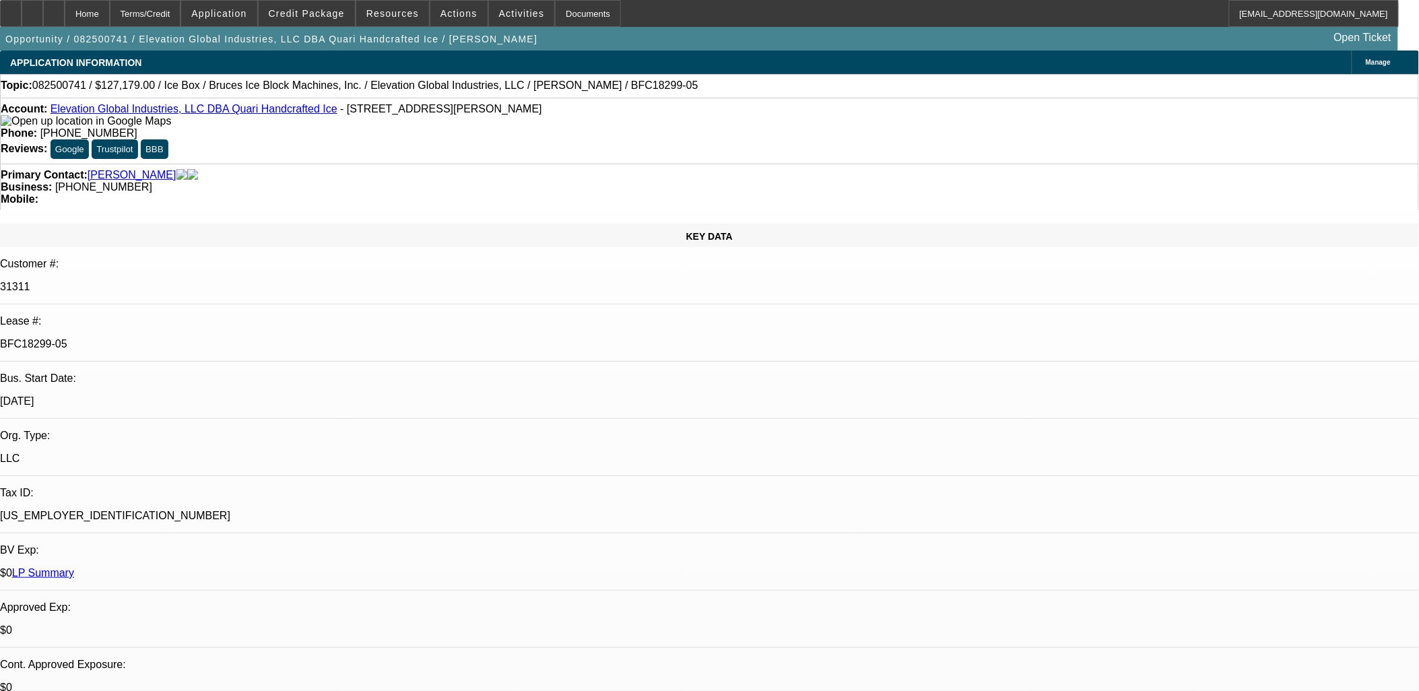
scroll to position [1804, 0]
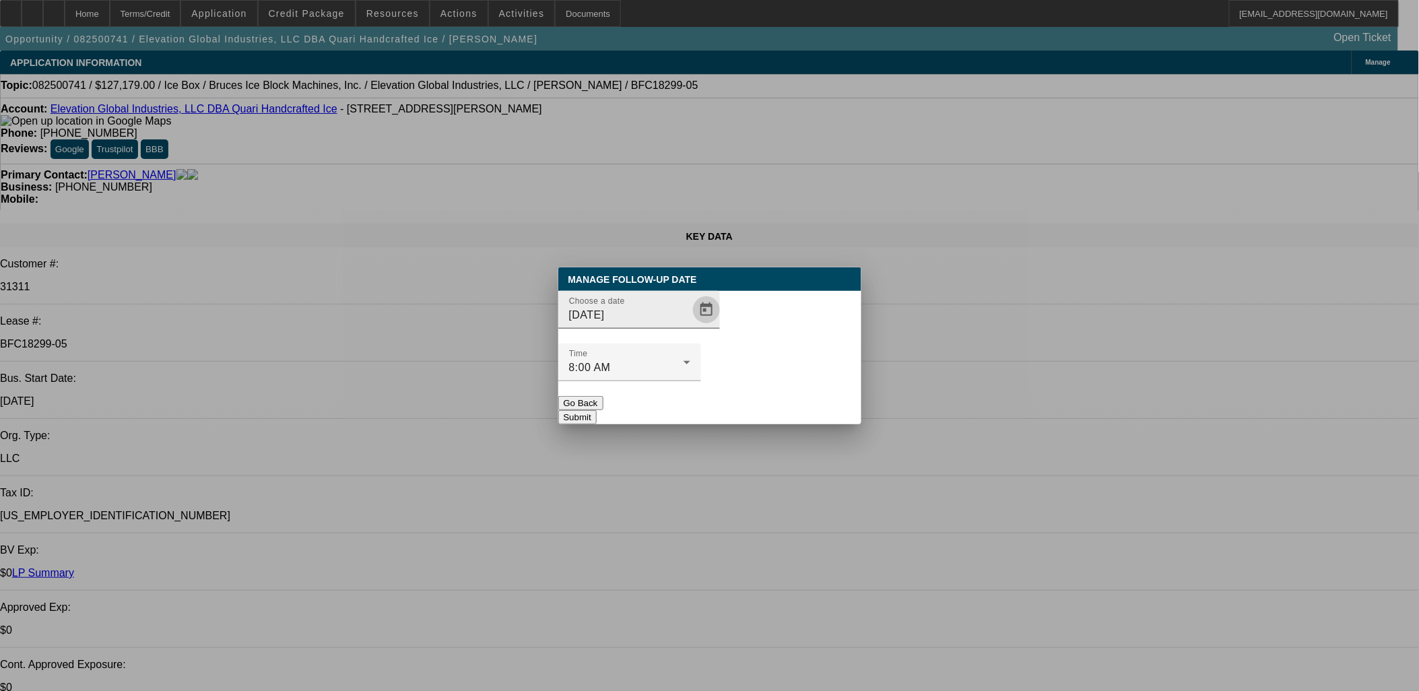
click at [690, 326] on span "Open calendar" at bounding box center [706, 310] width 32 height 32
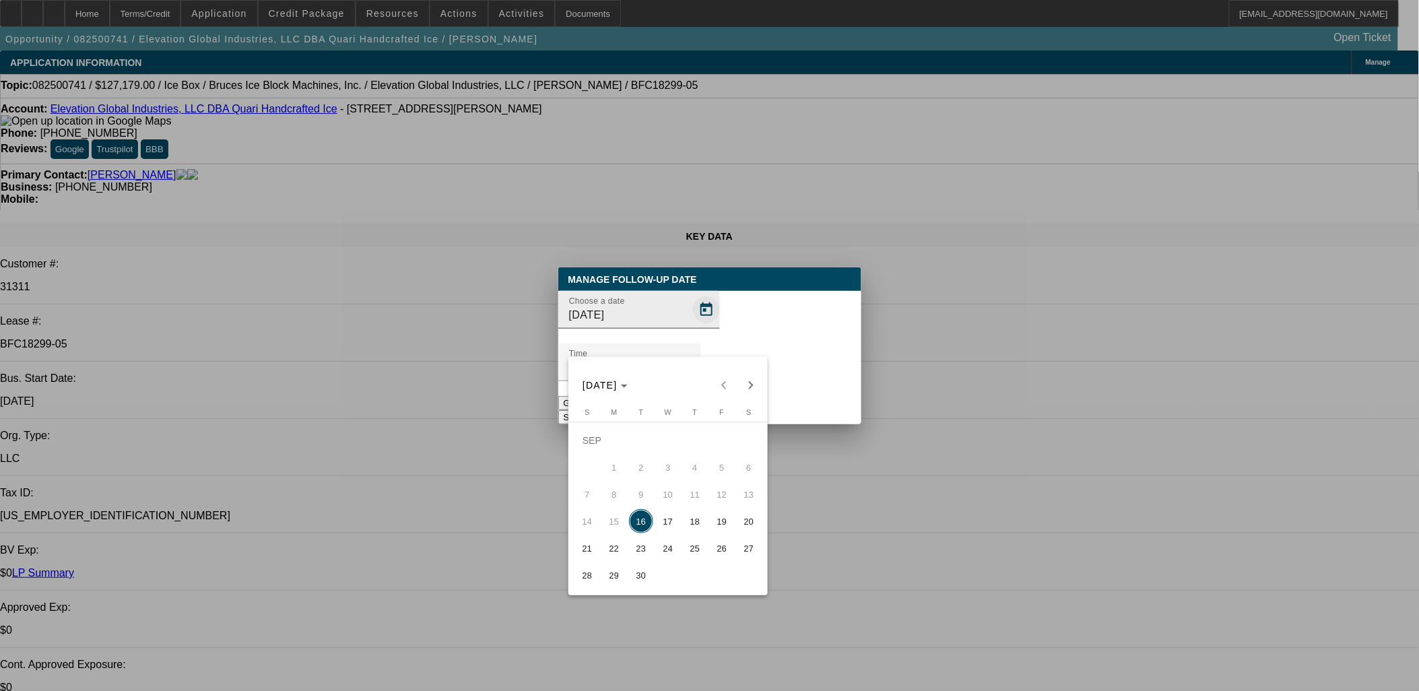
click at [684, 529] on span "18" at bounding box center [695, 521] width 24 height 24
type input "[DATE]"
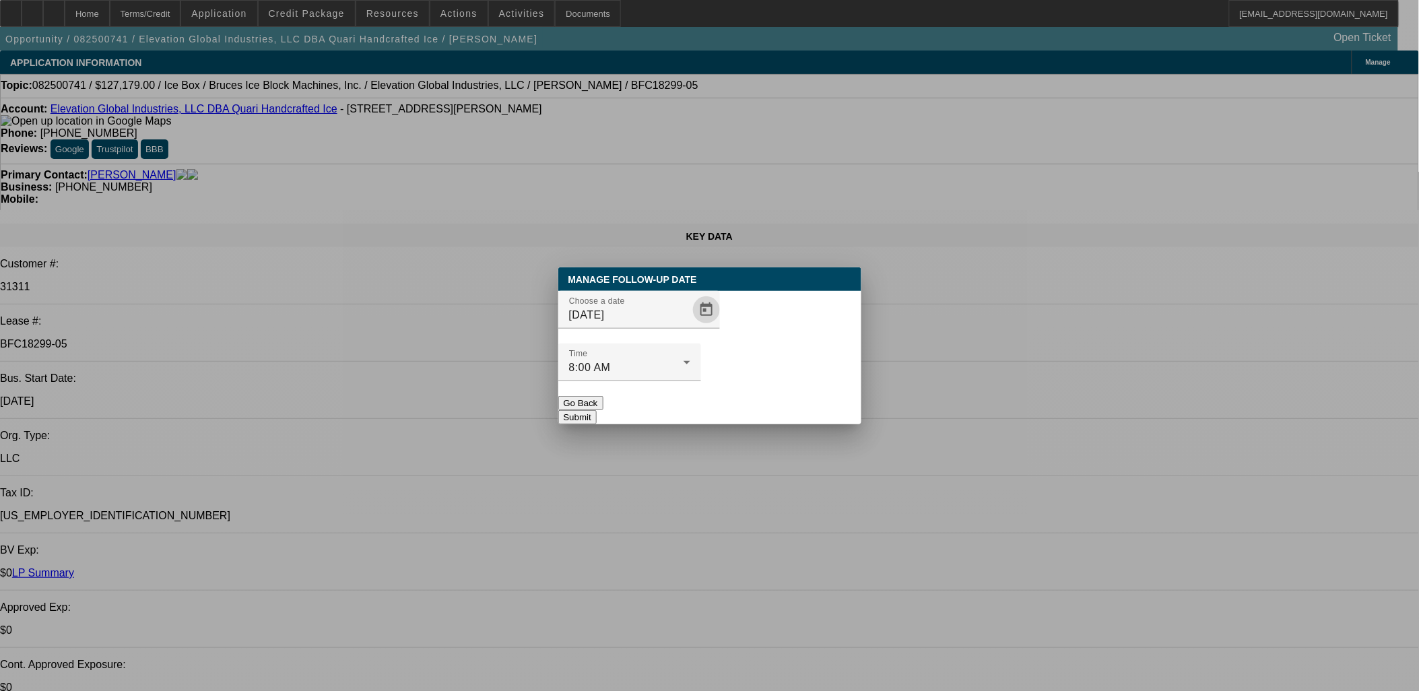
click at [701, 381] on div at bounding box center [629, 388] width 143 height 15
click at [597, 410] on button "Submit" at bounding box center [577, 417] width 38 height 14
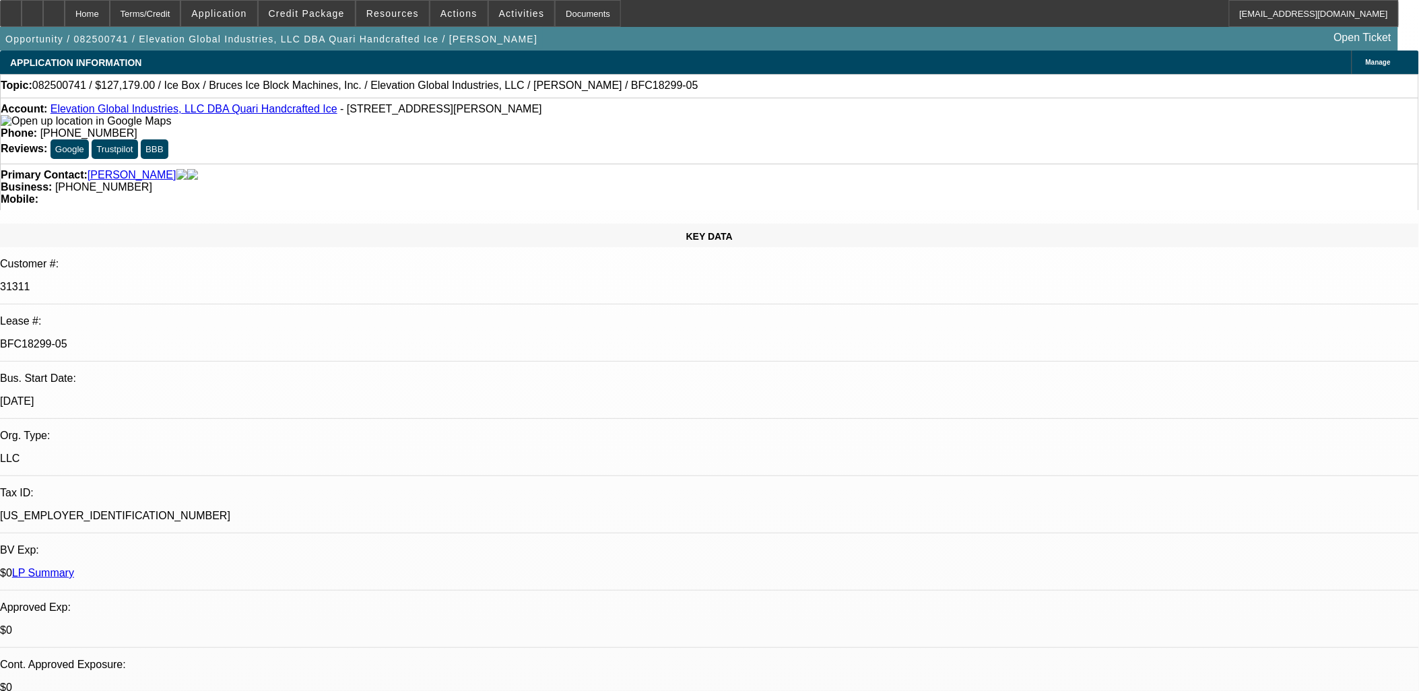
drag, startPoint x: 741, startPoint y: 378, endPoint x: 576, endPoint y: 364, distance: 165.0
drag, startPoint x: 537, startPoint y: 360, endPoint x: 436, endPoint y: 352, distance: 100.7
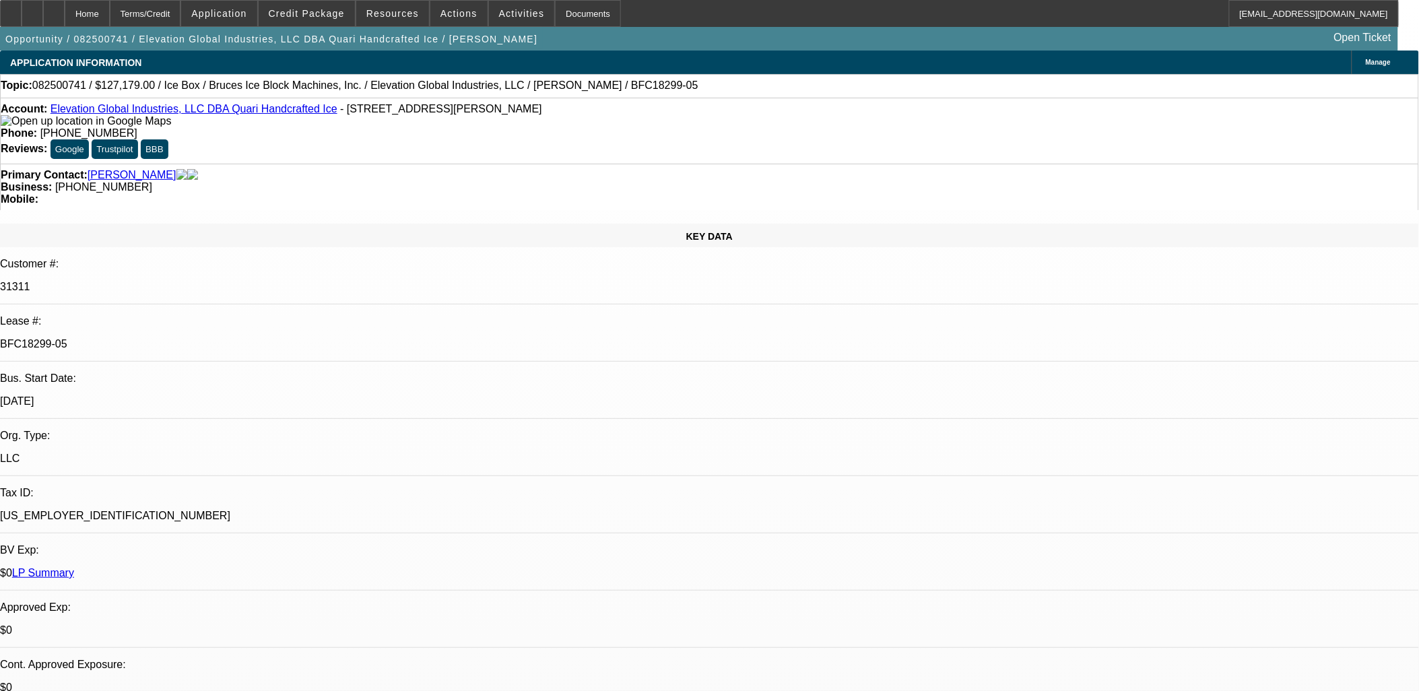
drag, startPoint x: 436, startPoint y: 352, endPoint x: 525, endPoint y: 413, distance: 108.0
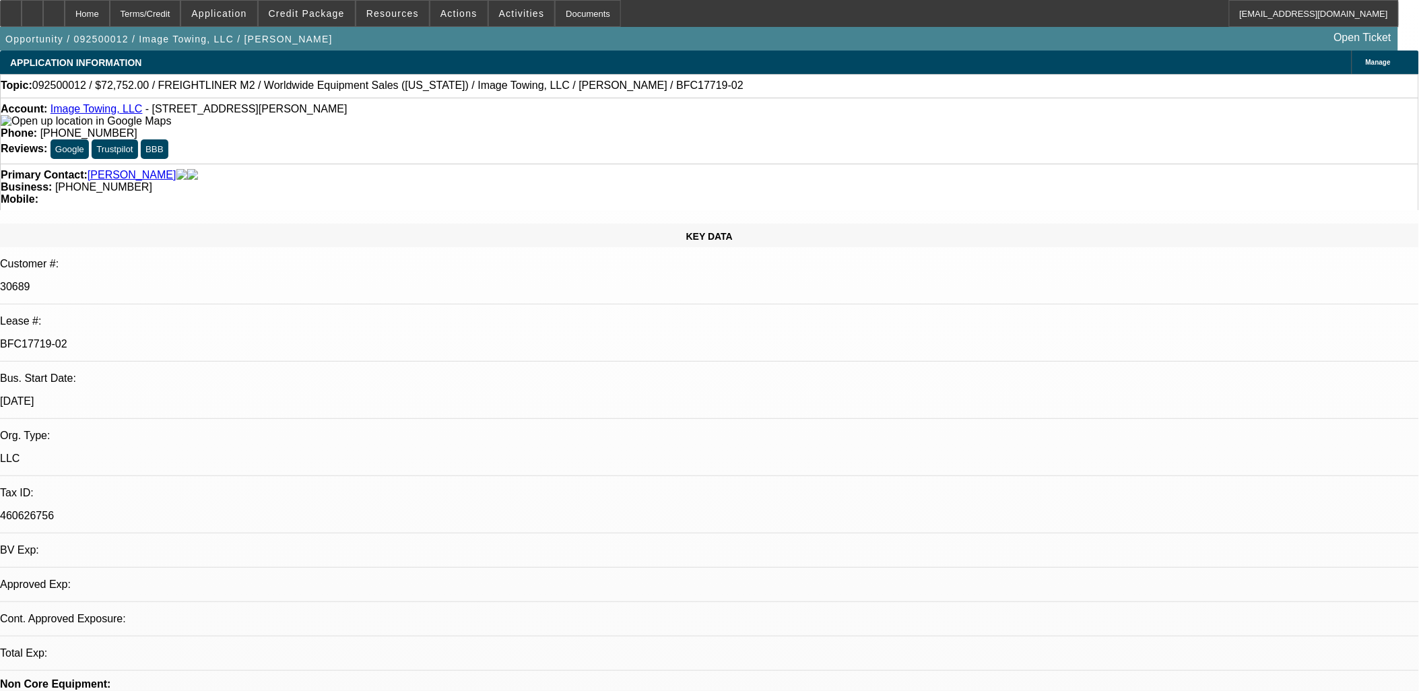
select select "0"
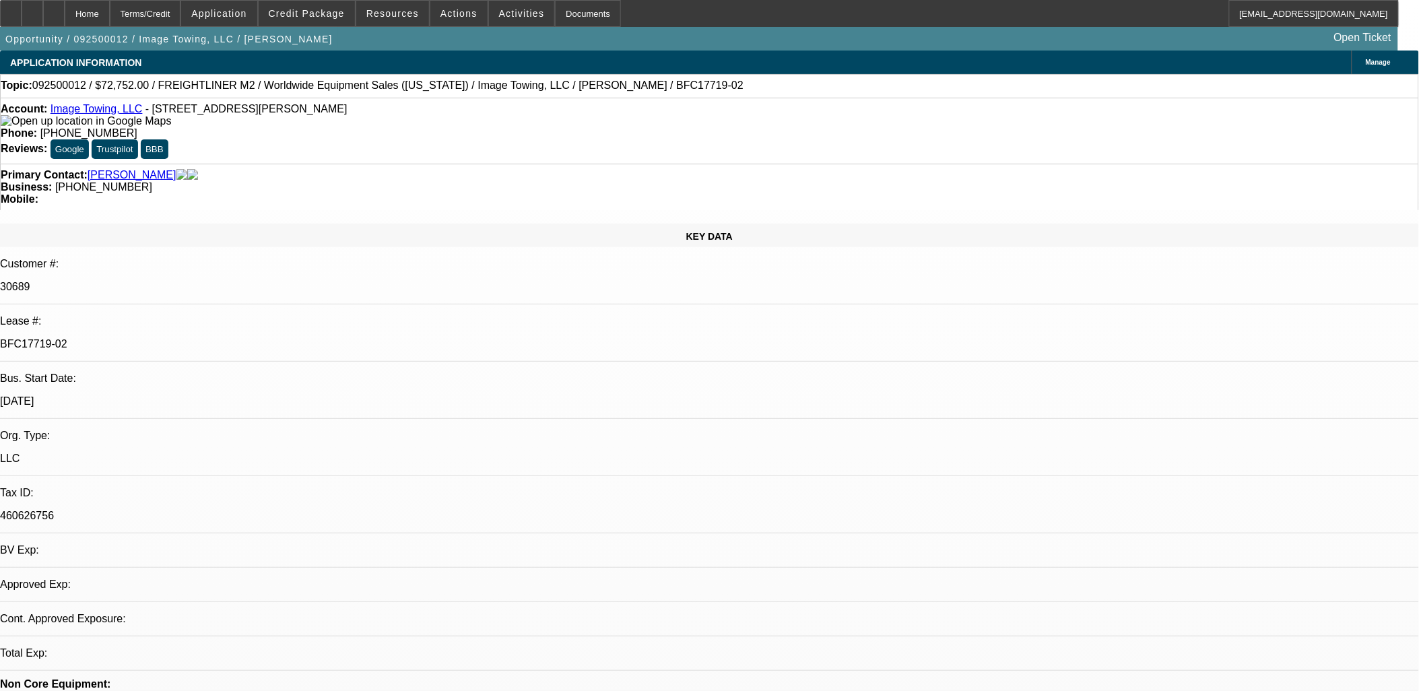
select select "0"
select select "1"
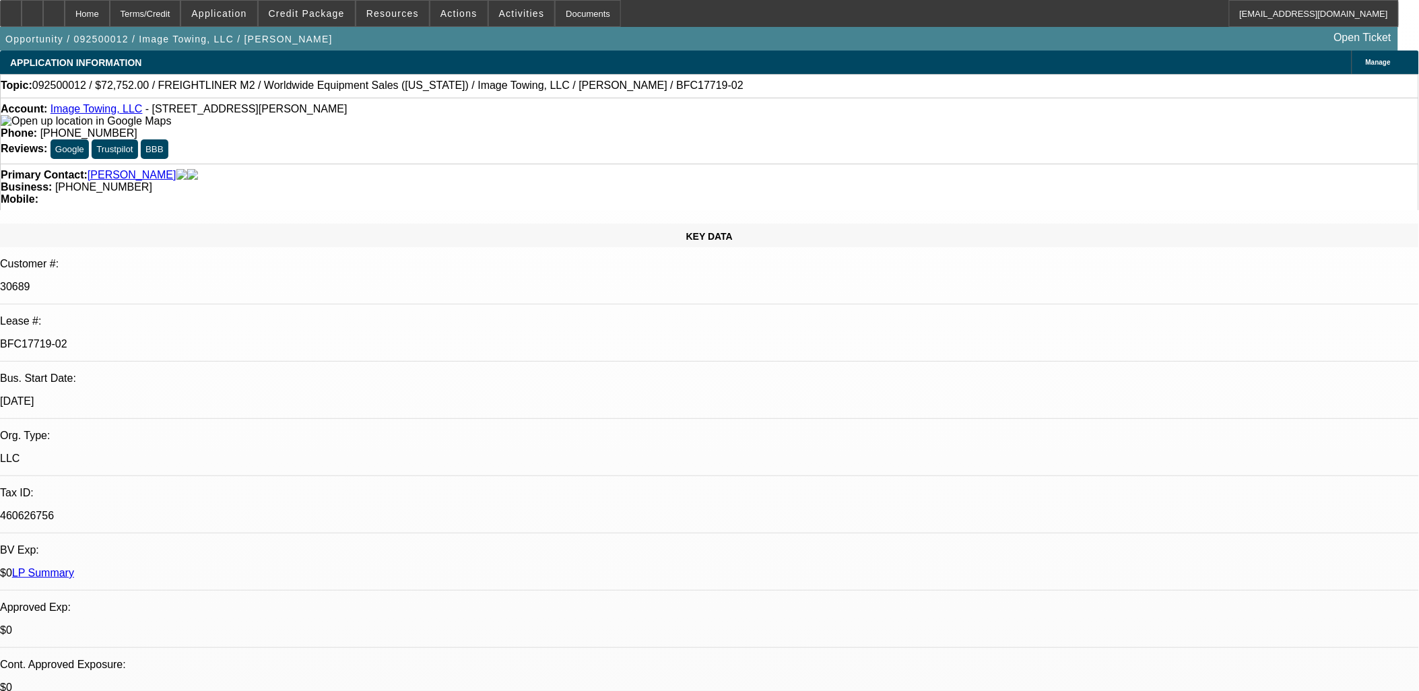
select select "1"
select select "6"
select select "1"
select select "6"
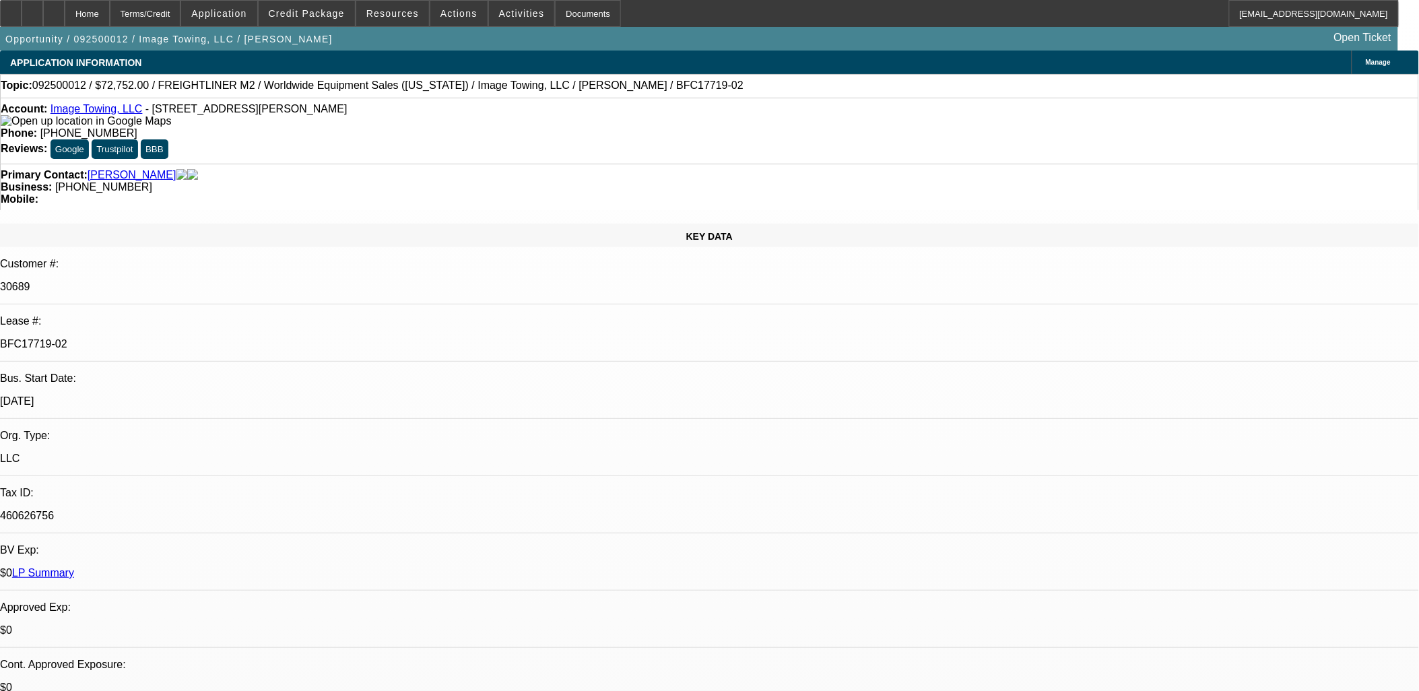
select select "1"
select select "6"
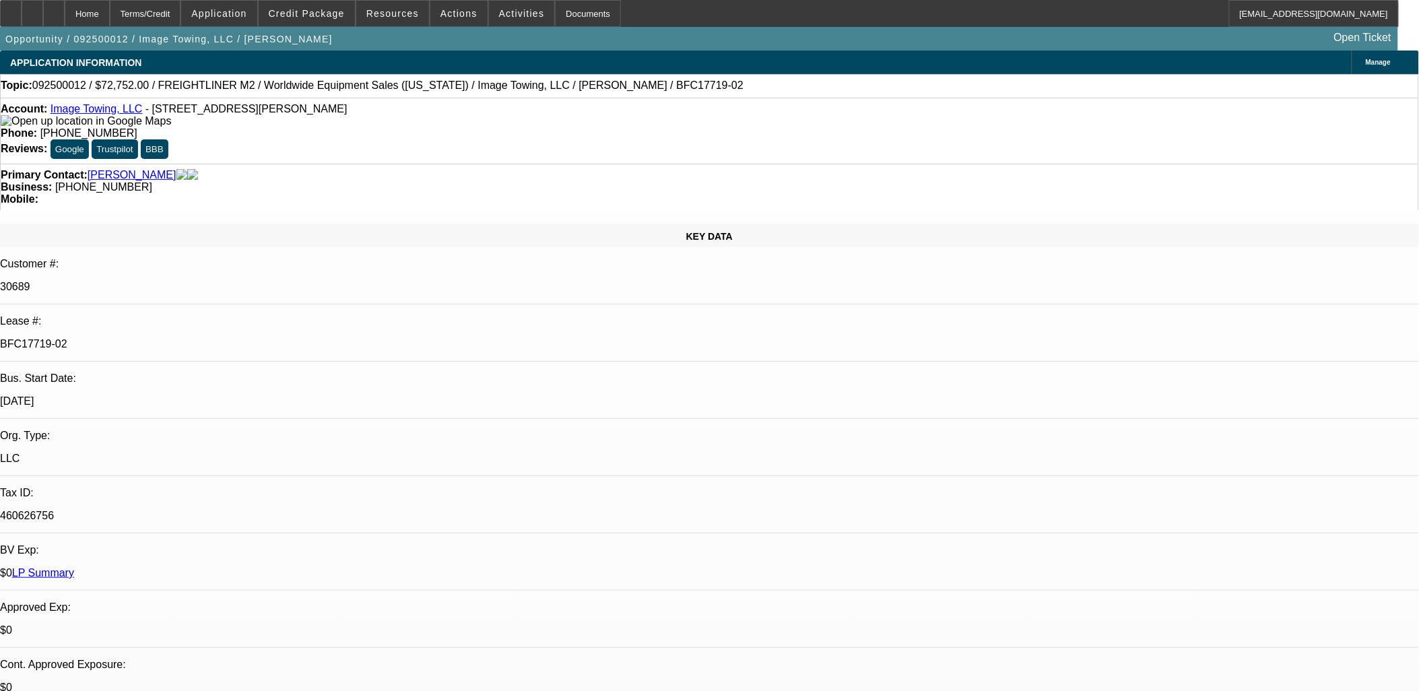
drag, startPoint x: 1197, startPoint y: 516, endPoint x: 409, endPoint y: 364, distance: 803.0
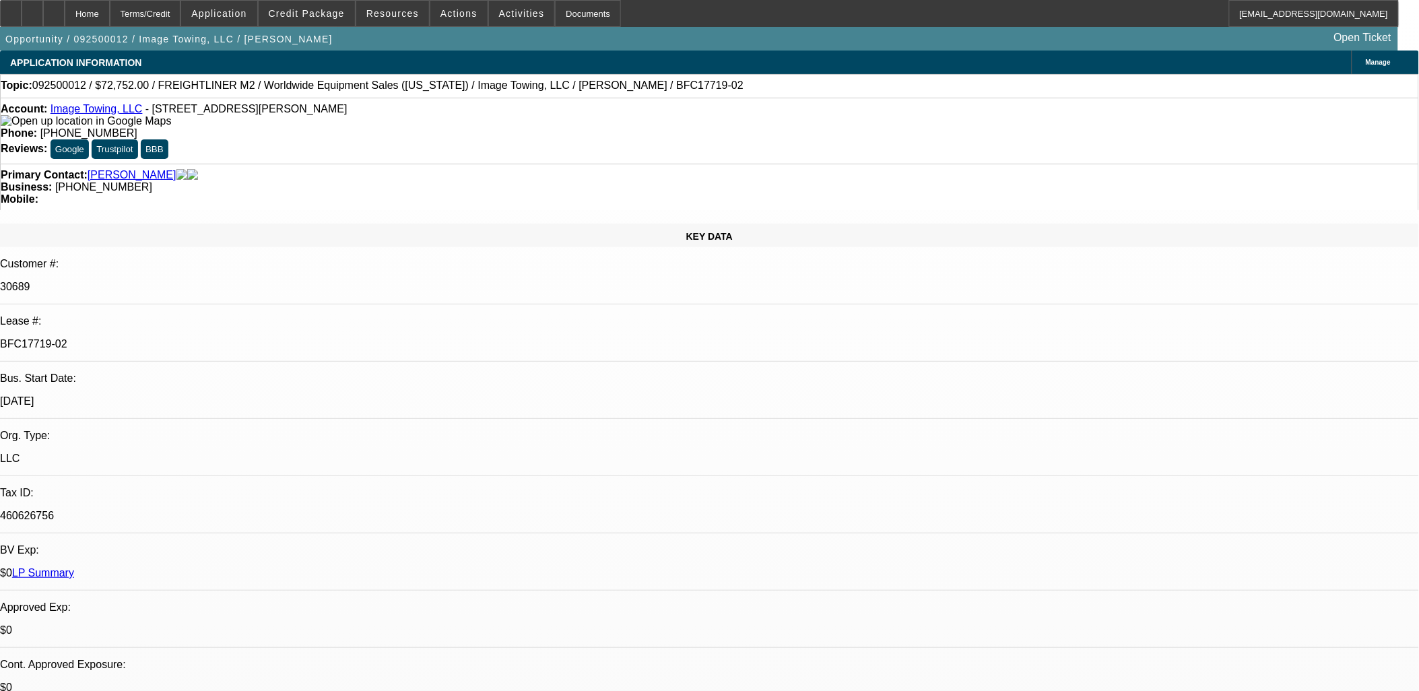
drag, startPoint x: 755, startPoint y: 382, endPoint x: 770, endPoint y: 381, distance: 15.5
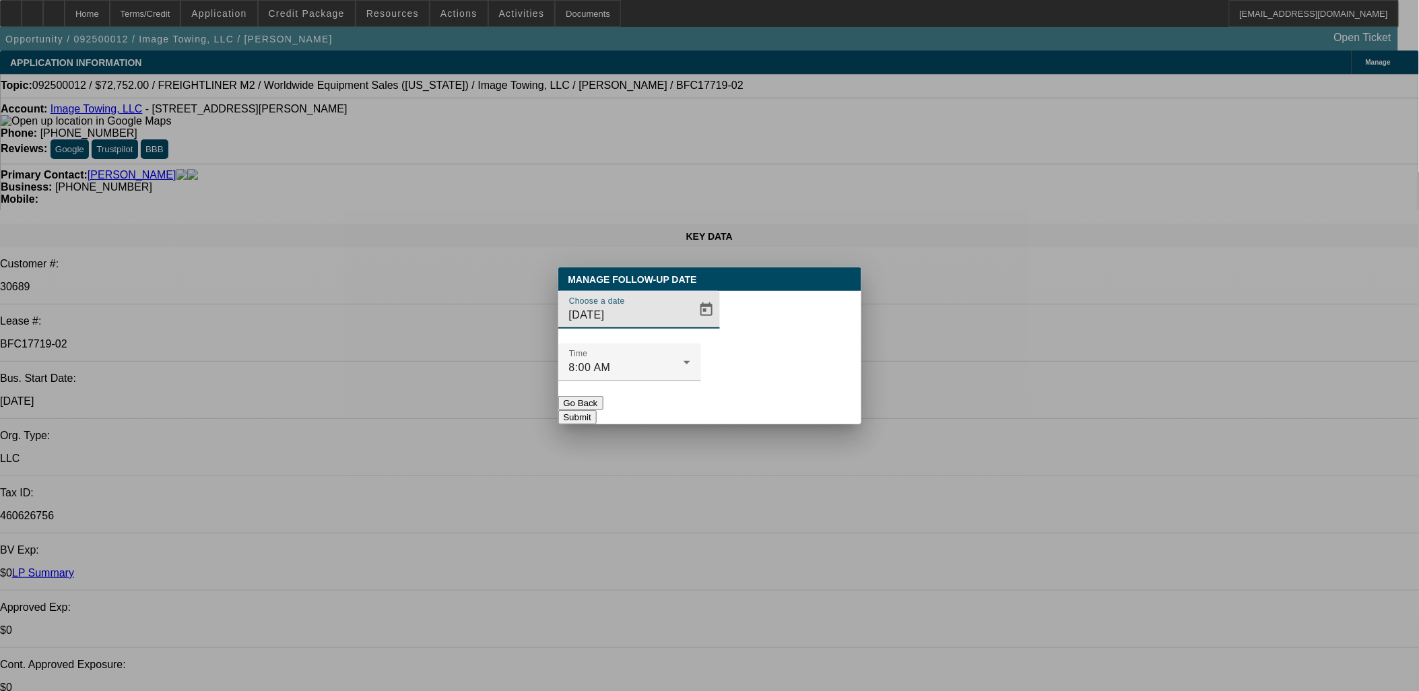
click at [682, 341] on div at bounding box center [709, 345] width 1419 height 691
click at [690, 326] on span "Open calendar" at bounding box center [706, 310] width 32 height 32
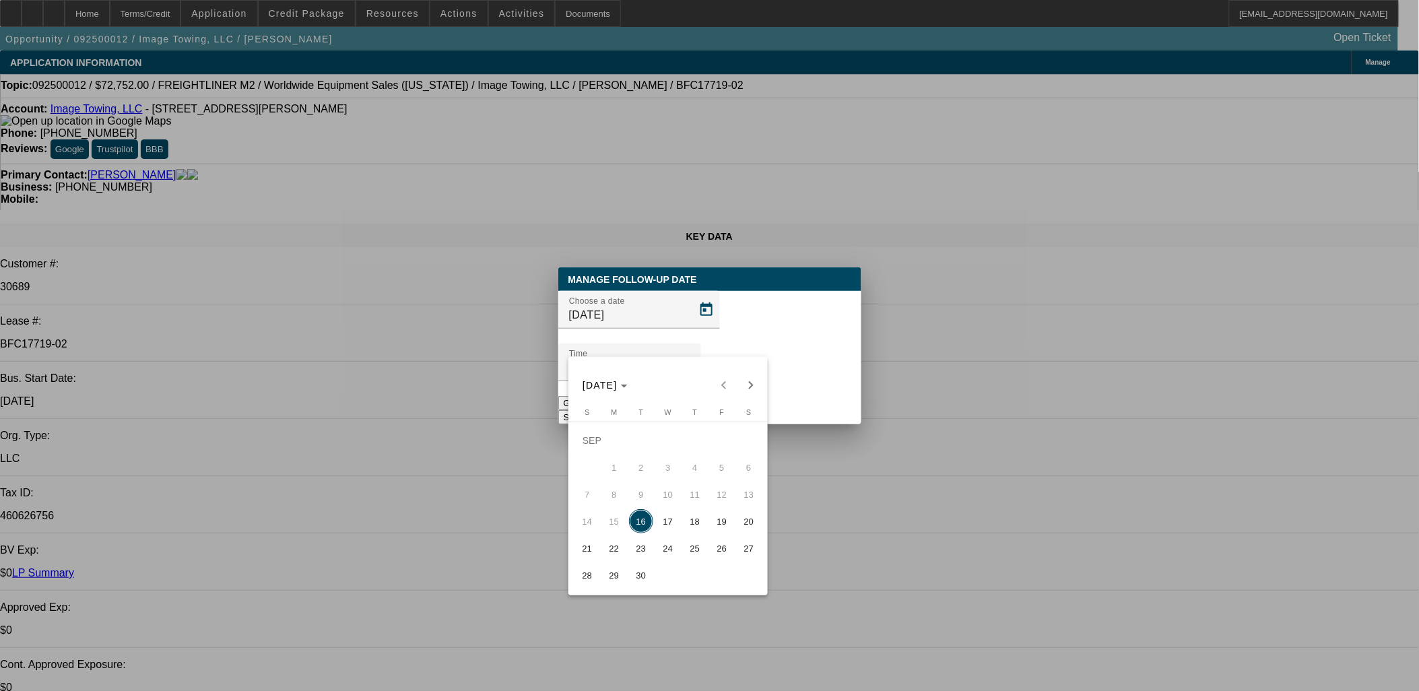
click at [678, 517] on button "17" at bounding box center [668, 521] width 27 height 27
type input "9/17/2025"
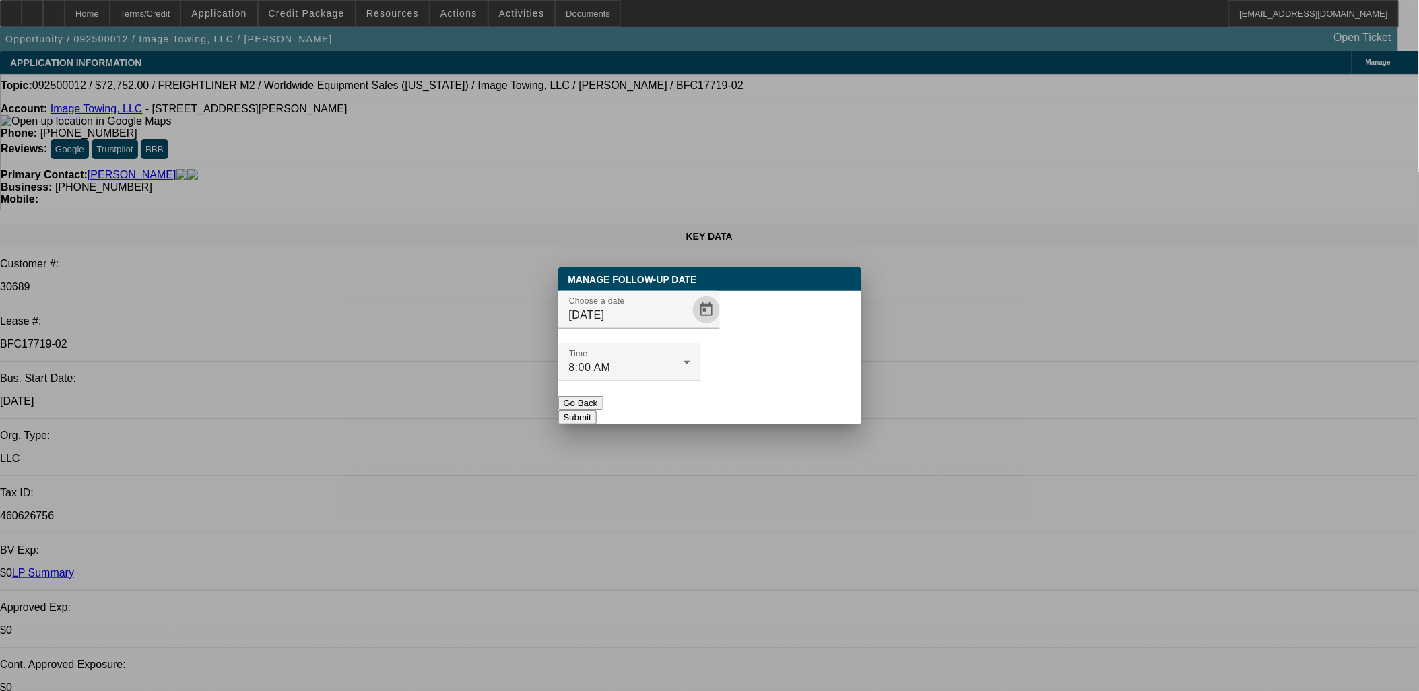
click at [701, 381] on div at bounding box center [629, 388] width 143 height 15
click at [597, 410] on button "Submit" at bounding box center [577, 417] width 38 height 14
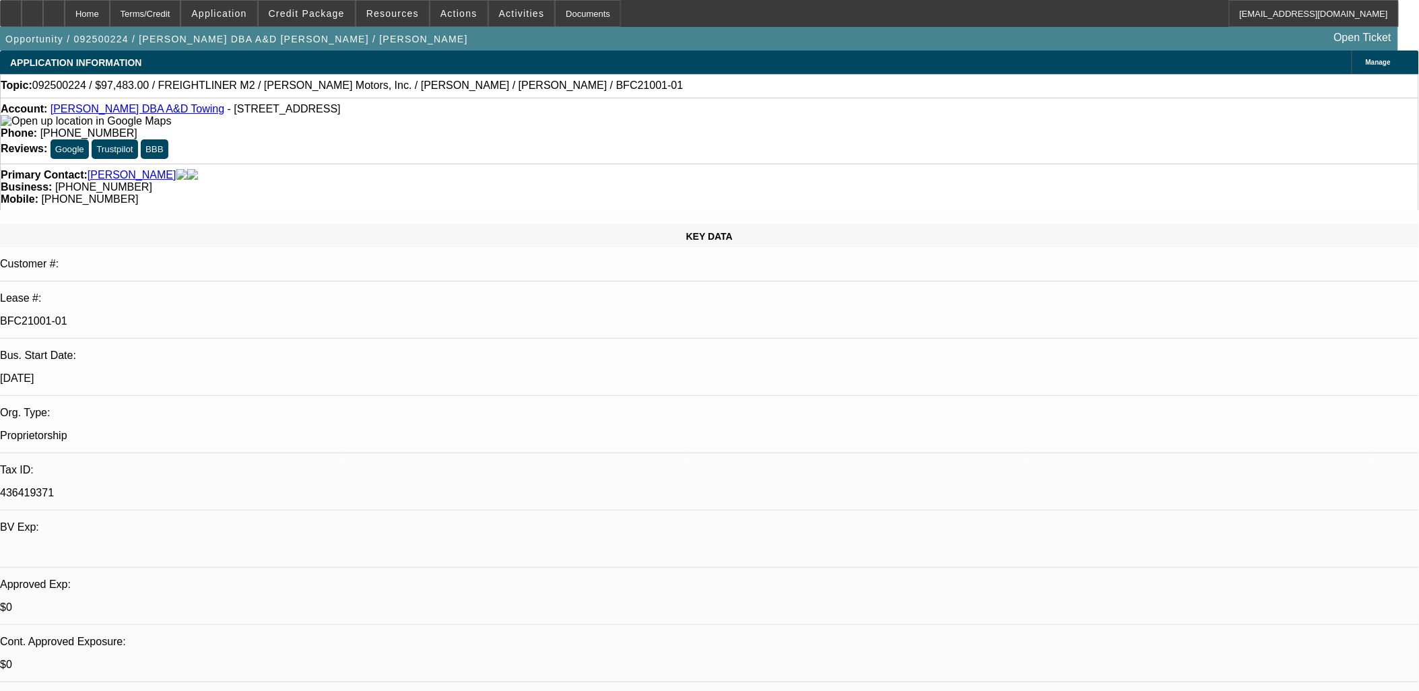
select select "0"
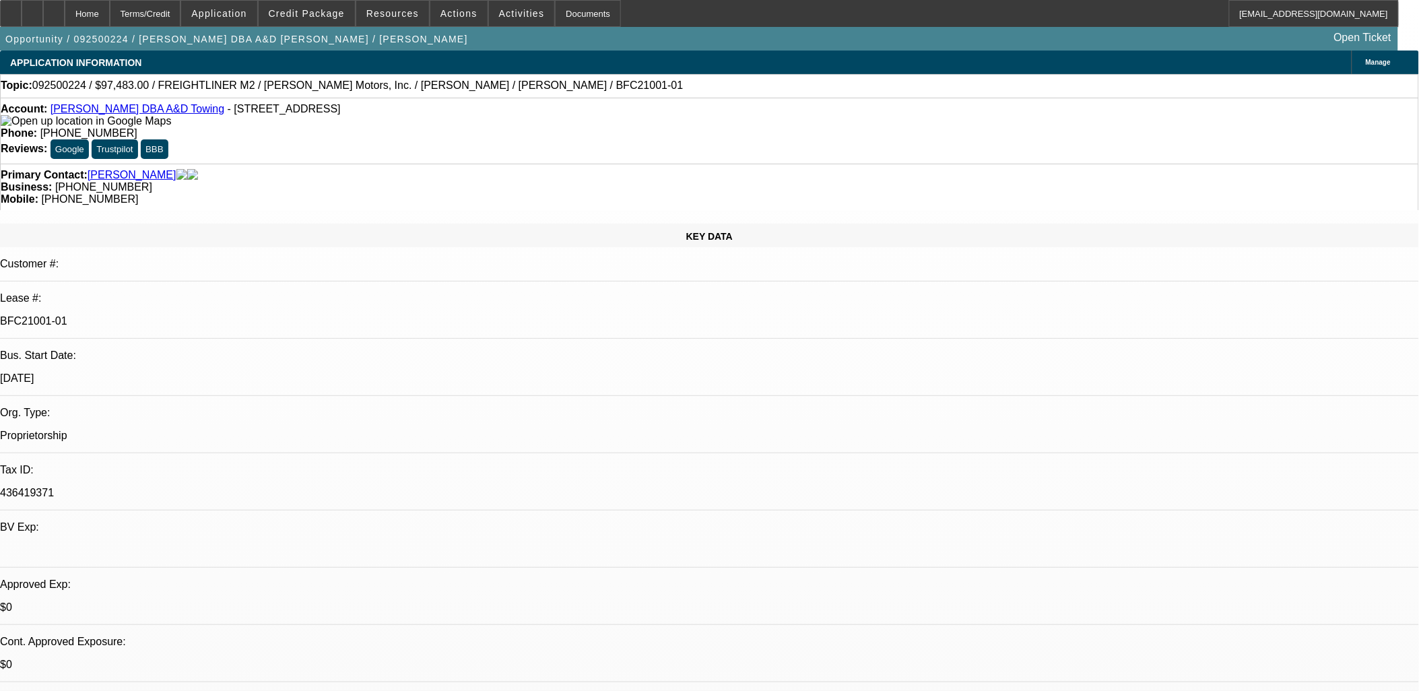
select select "0"
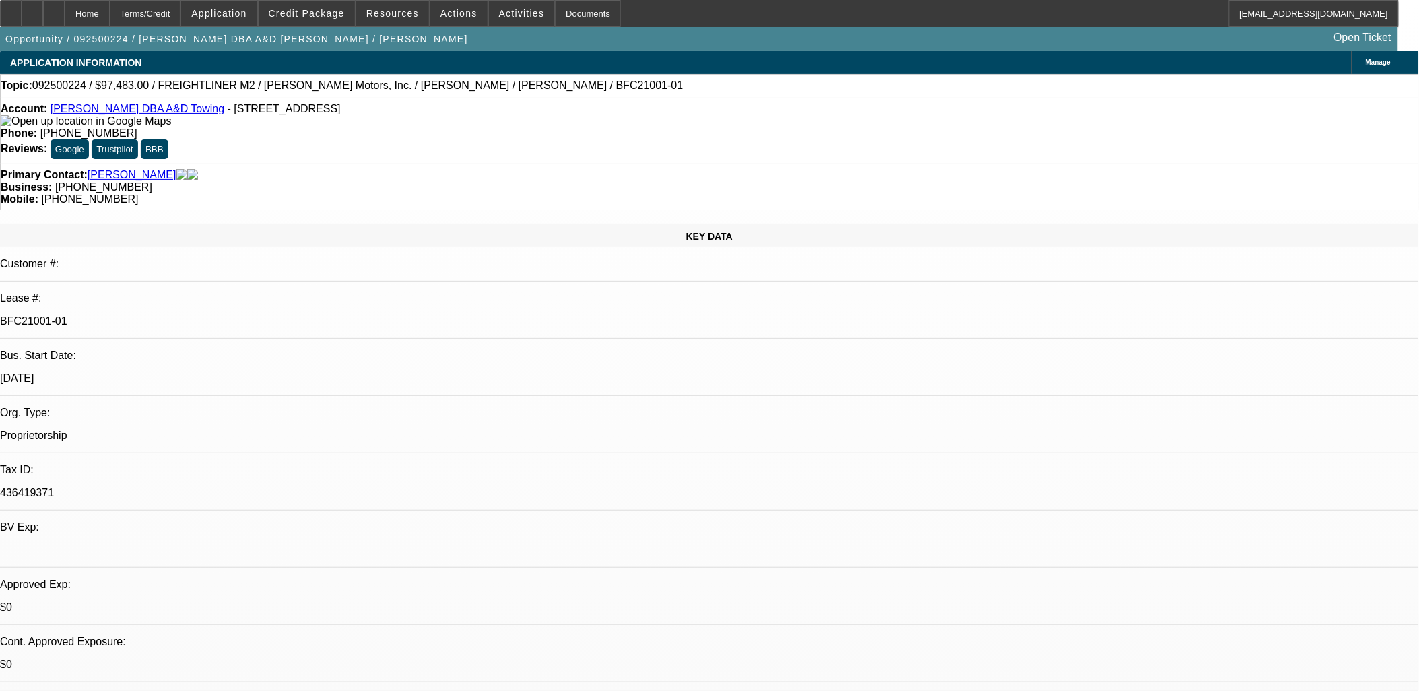
select select "2"
select select "0"
select select "1"
select select "6"
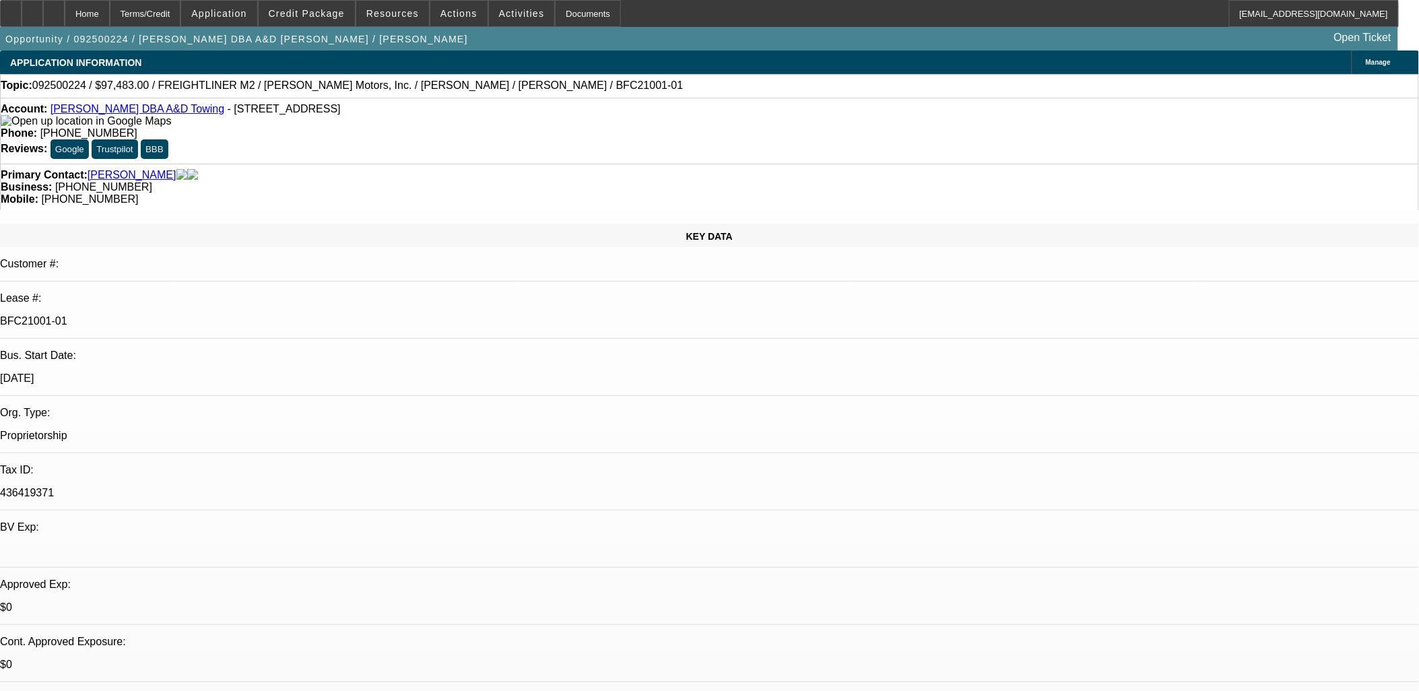
select select "1"
select select "6"
select select "1"
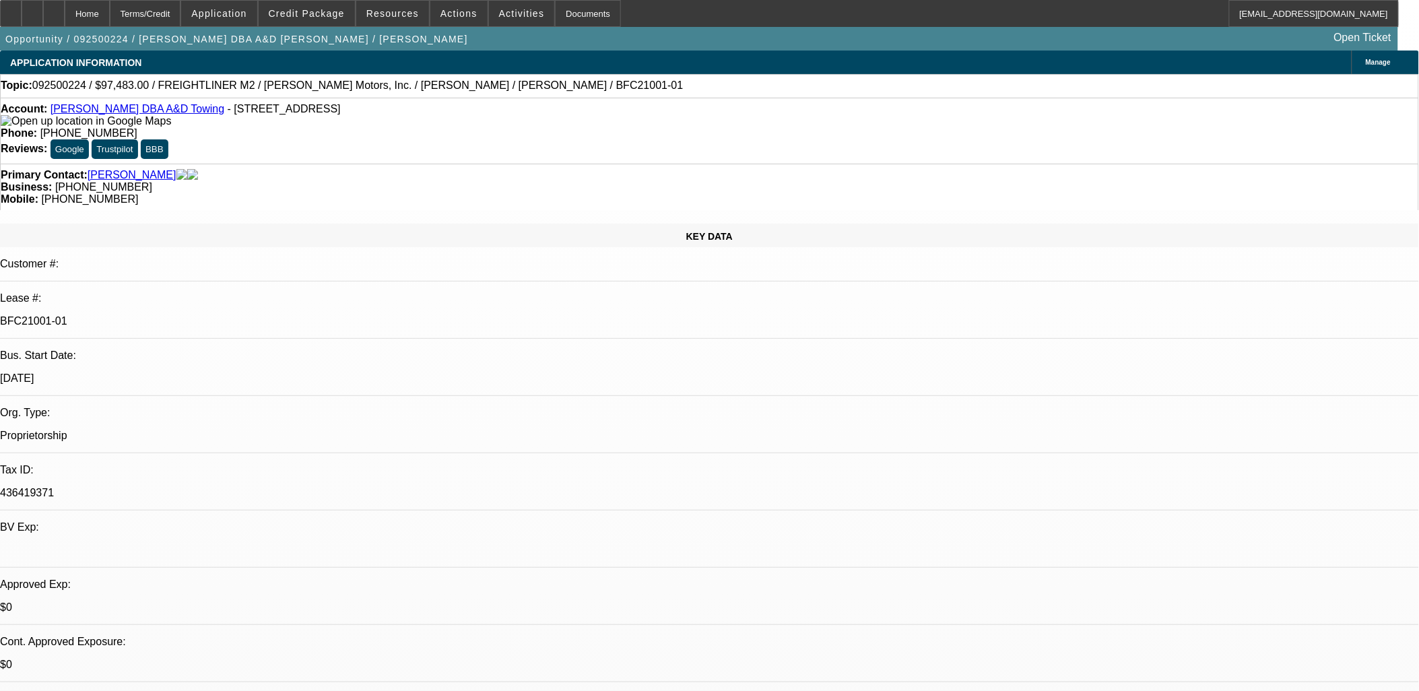
select select "6"
select select "1"
select select "2"
select select "6"
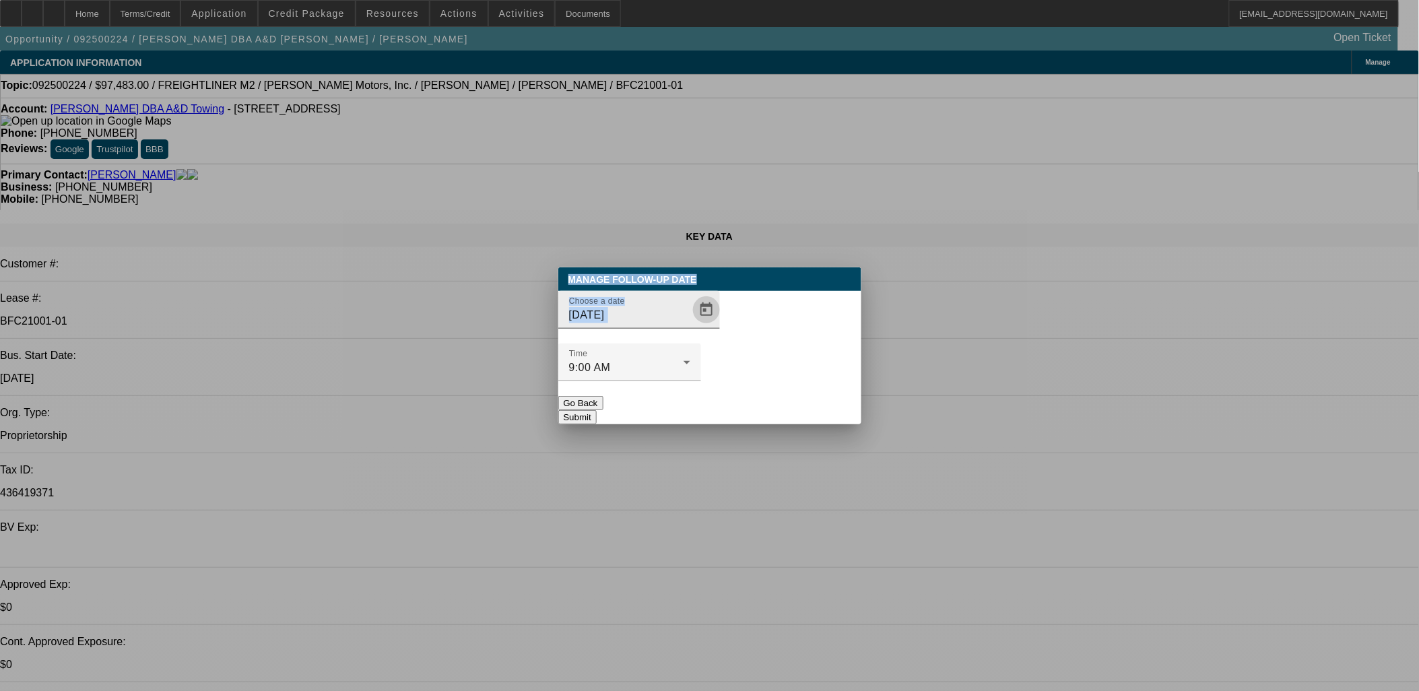
drag, startPoint x: 669, startPoint y: 337, endPoint x: 690, endPoint y: 341, distance: 21.3
click at [690, 326] on span "Open calendar" at bounding box center [706, 310] width 32 height 32
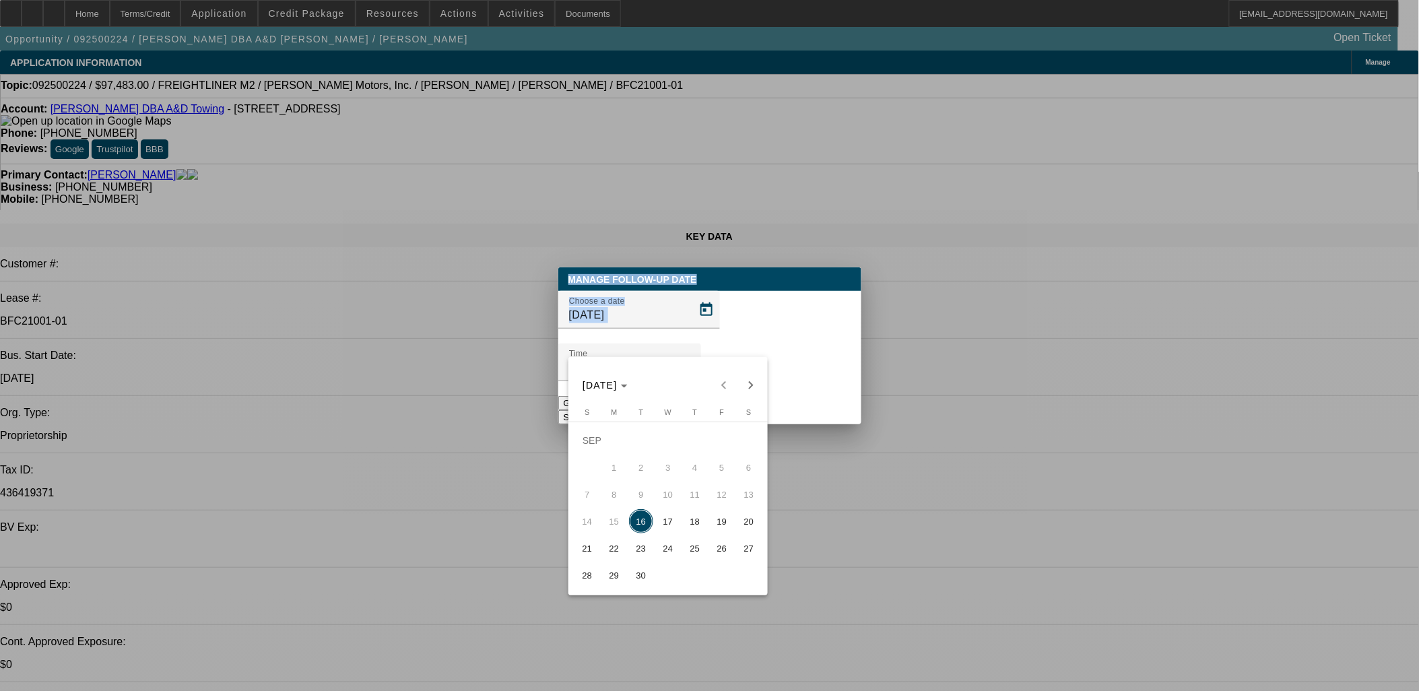
click at [694, 533] on span "18" at bounding box center [695, 521] width 24 height 24
type input "[DATE]"
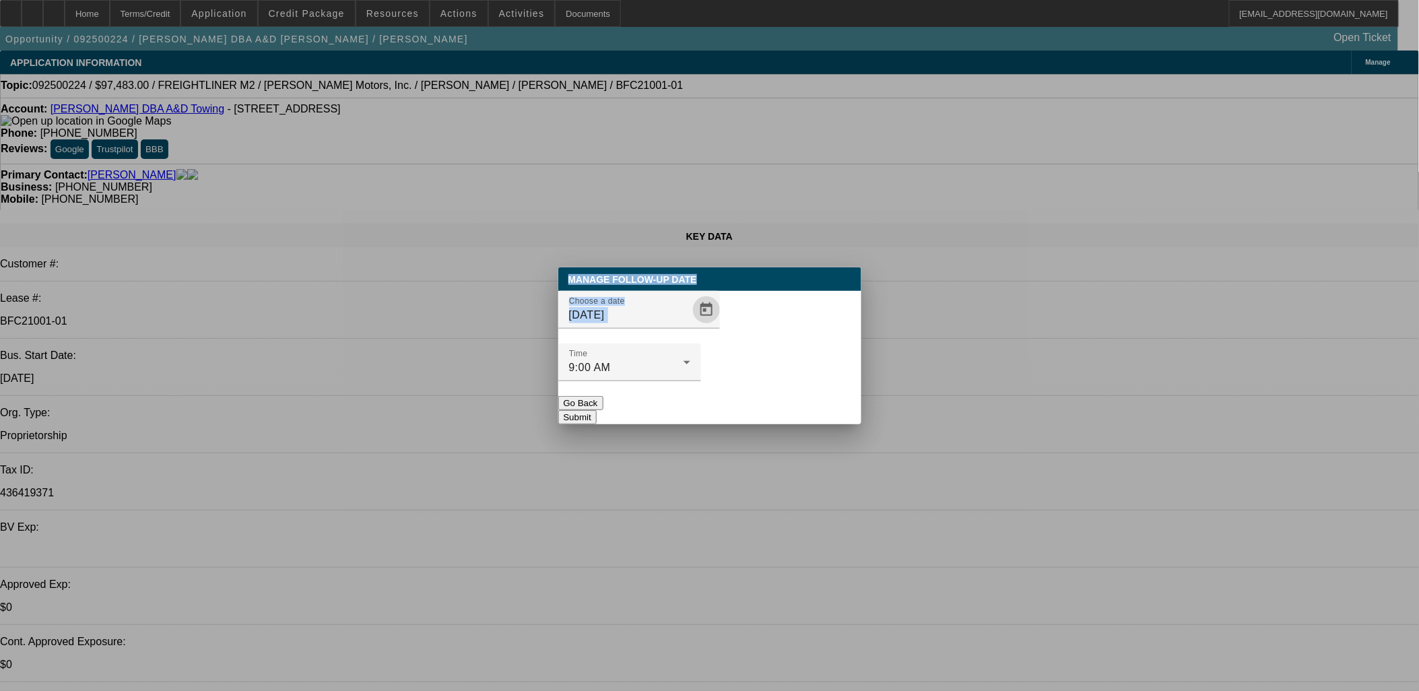
click at [597, 410] on button "Submit" at bounding box center [577, 417] width 38 height 14
